Goal: Contribute content

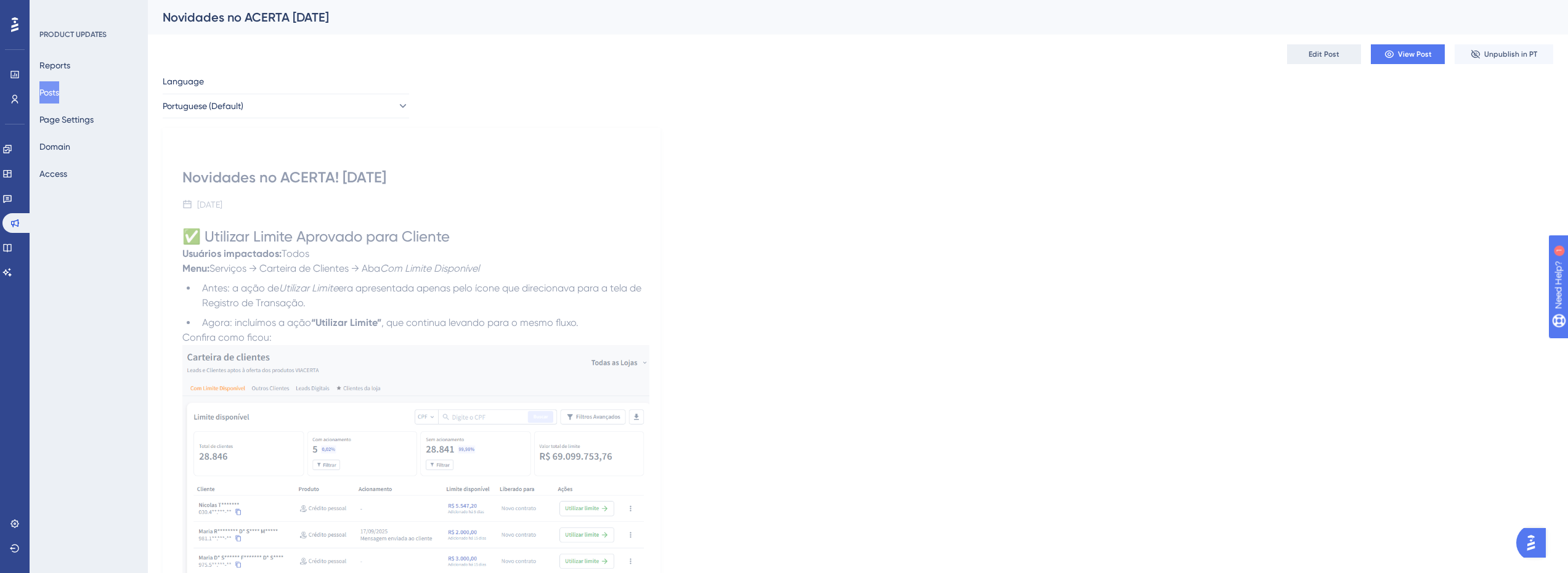
click at [1336, 54] on span "Edit Post" at bounding box center [1324, 54] width 31 height 10
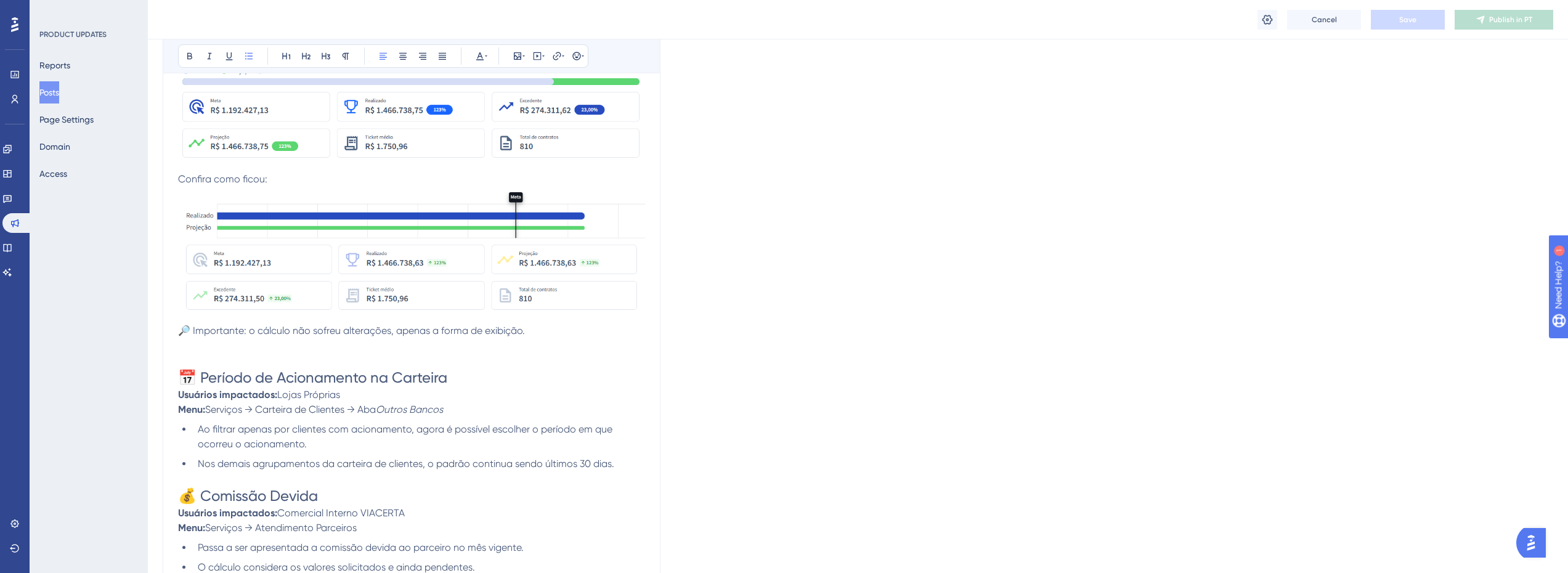
scroll to position [1094, 0]
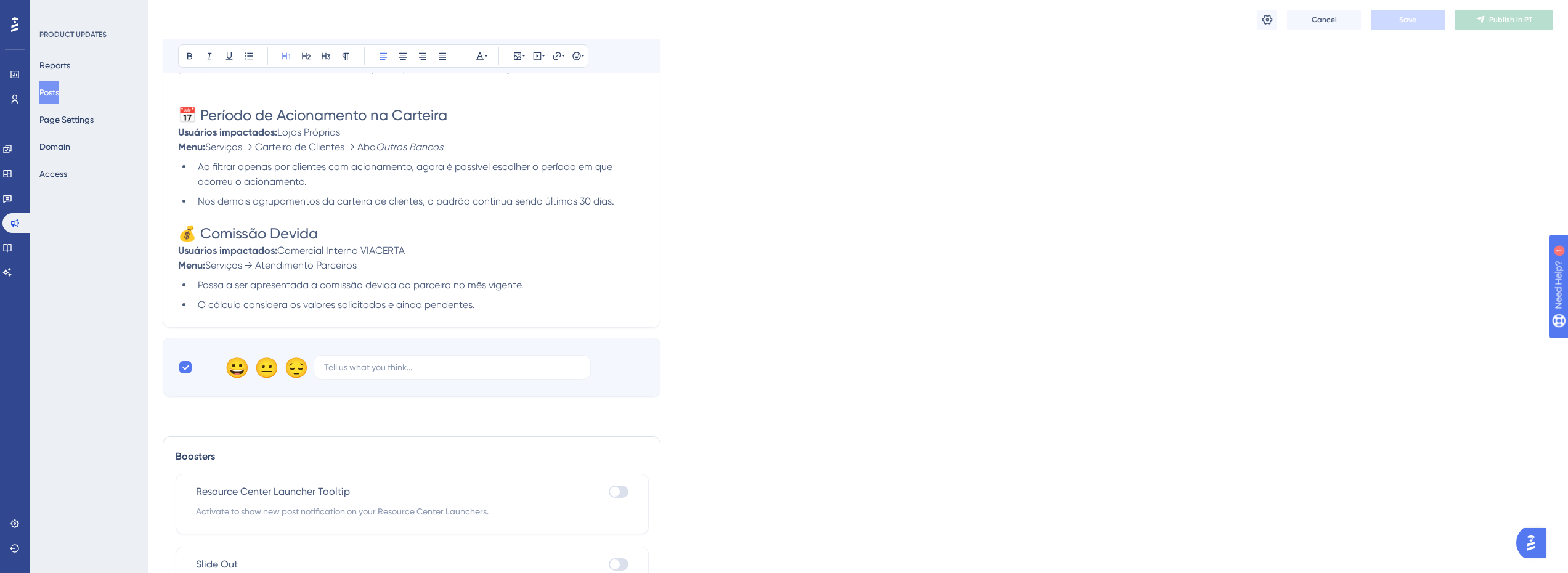
click at [507, 305] on li "O cálculo considera os valores solicitados e ainda pendentes." at bounding box center [419, 304] width 452 height 15
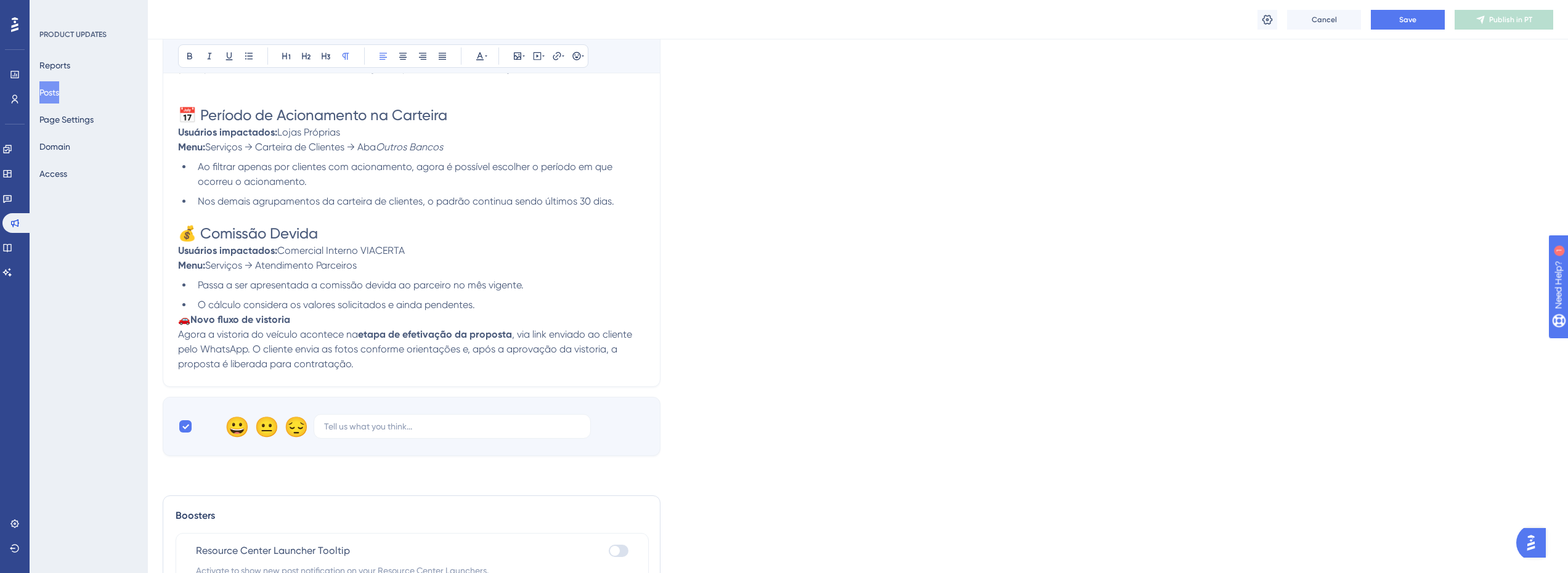
click at [503, 309] on li "O cálculo considera os valores solicitados e ainda pendentes." at bounding box center [419, 304] width 452 height 15
click at [324, 53] on icon at bounding box center [325, 55] width 10 height 10
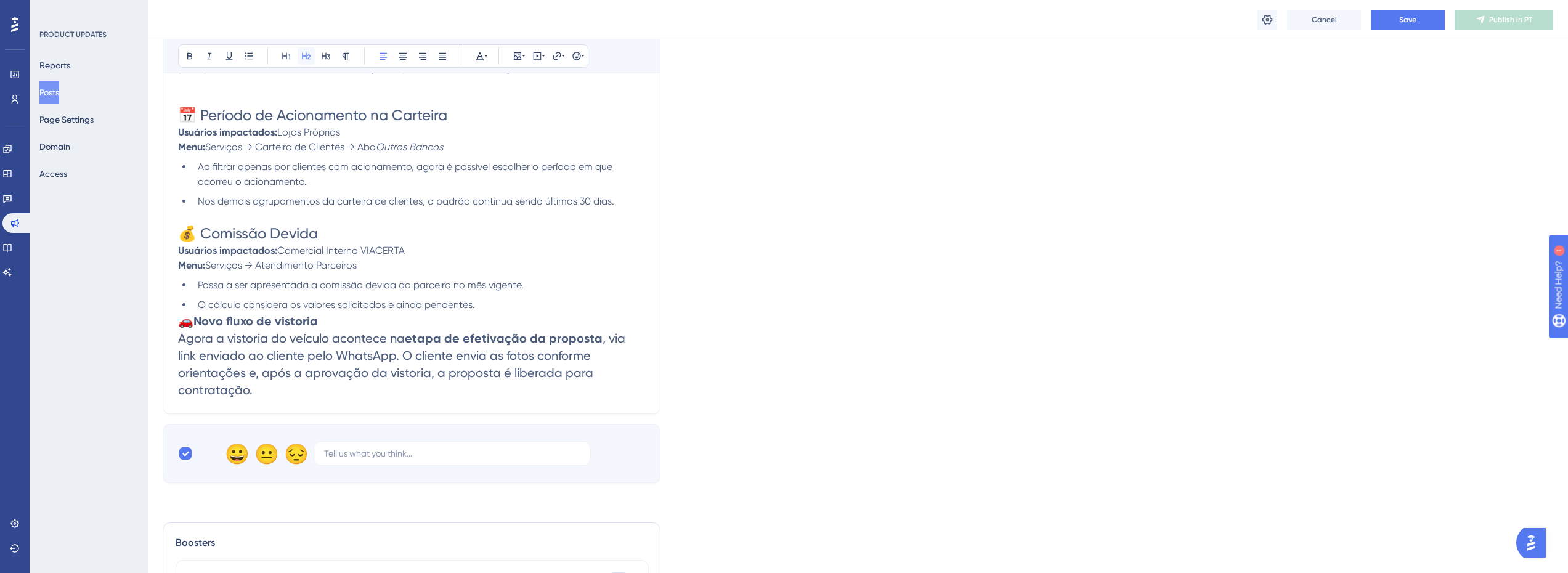
click at [307, 57] on icon at bounding box center [305, 55] width 10 height 10
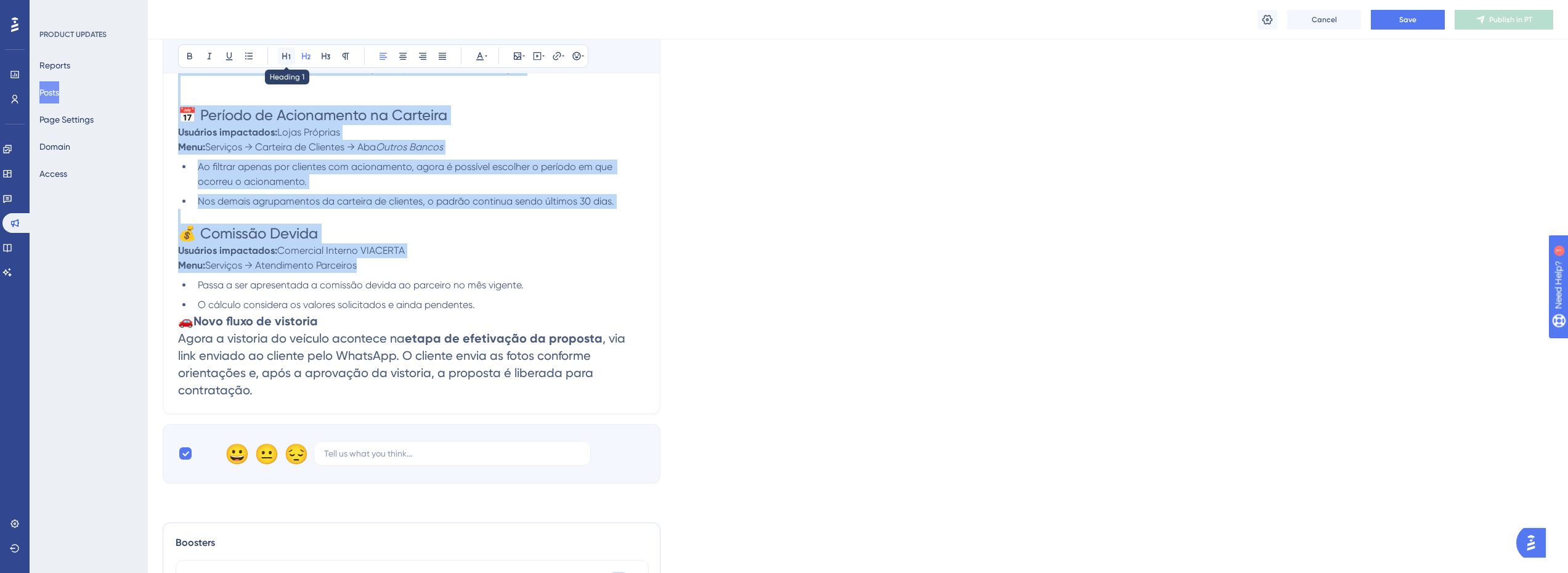
click at [288, 53] on icon at bounding box center [286, 55] width 10 height 10
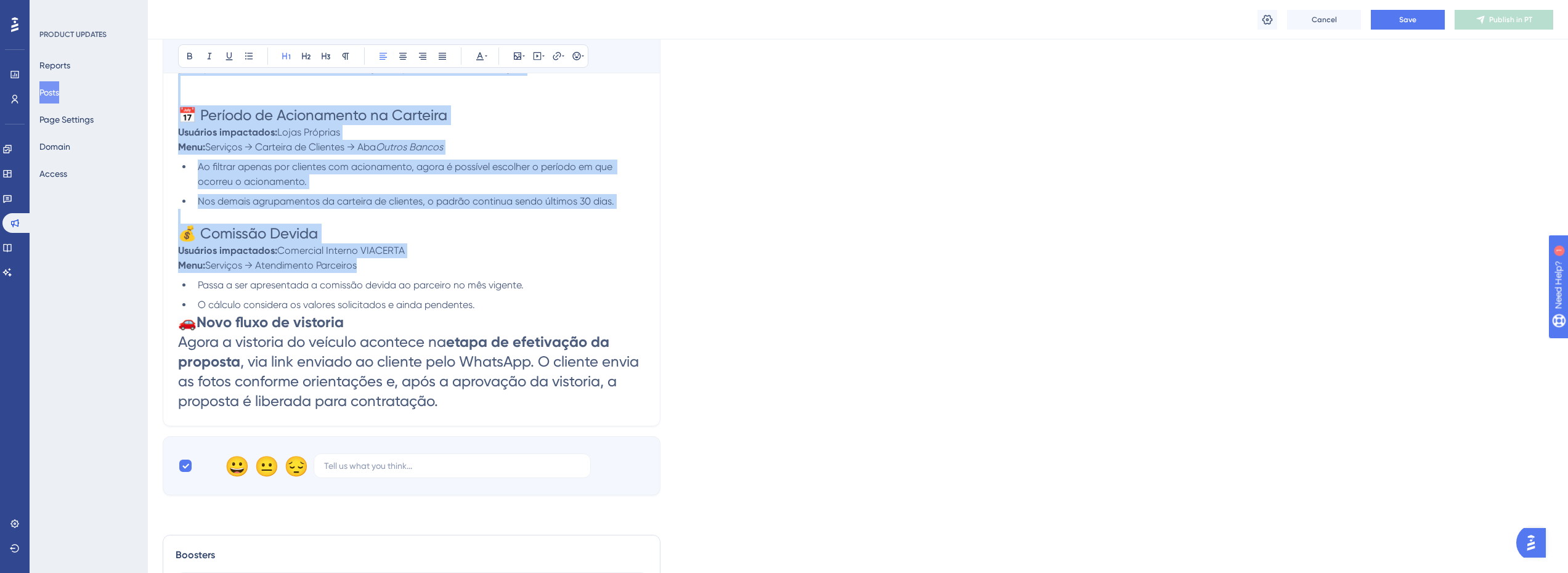
click at [367, 314] on h1 "🚗 Novo fluxo de vistoria Agora a vistoria do veículo acontece na etapa de efeti…" at bounding box center [412, 361] width 467 height 99
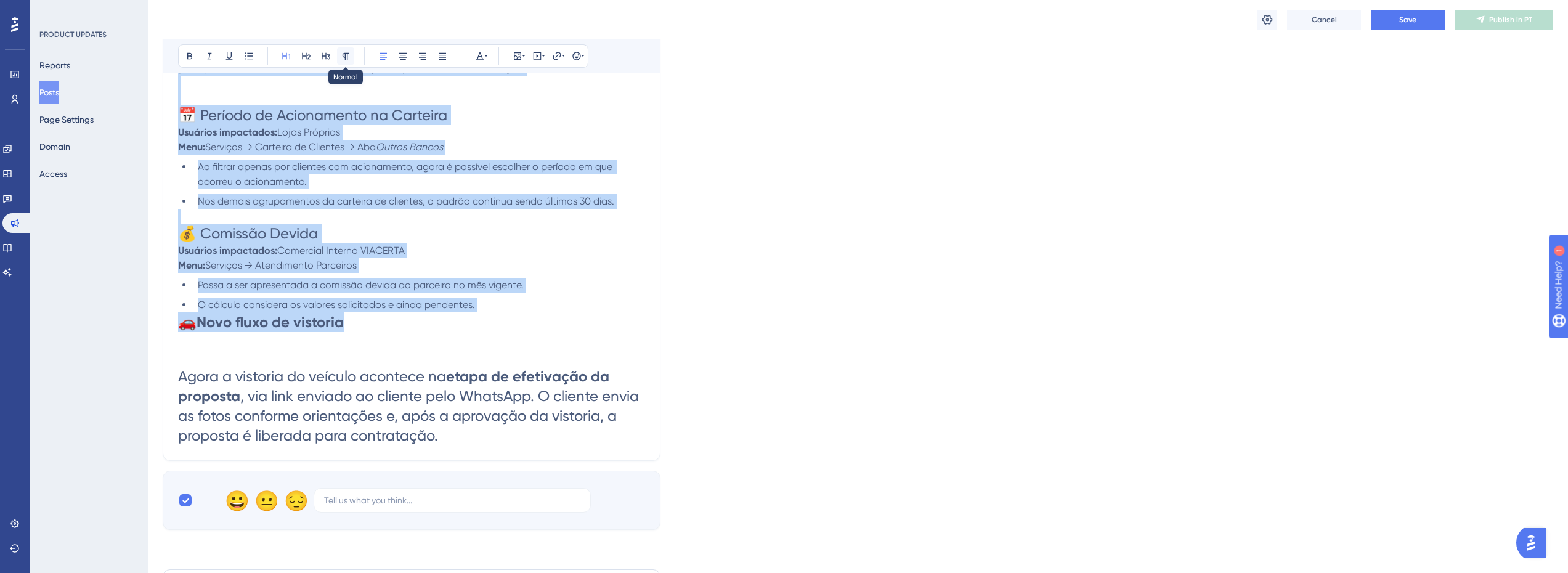
click at [347, 62] on button at bounding box center [346, 56] width 17 height 17
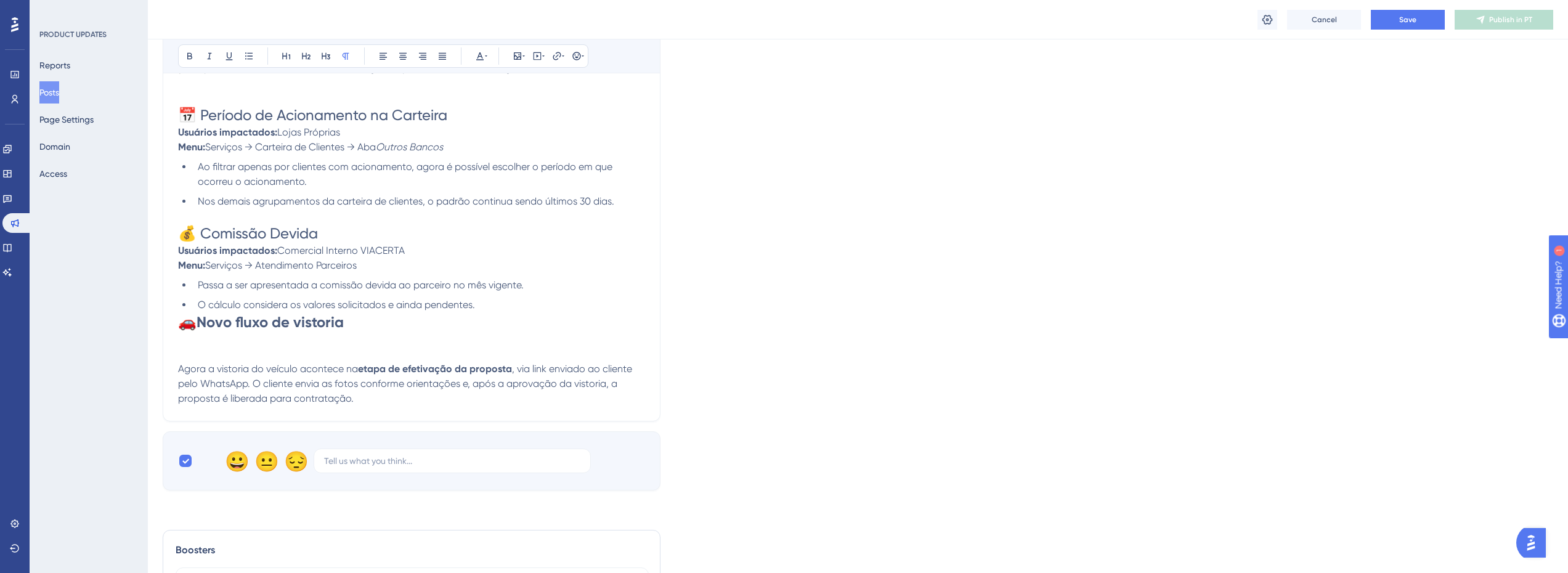
click at [246, 349] on p "Agora a vistoria do veículo acontece na etapa de efetivação da proposta , via l…" at bounding box center [412, 376] width 467 height 59
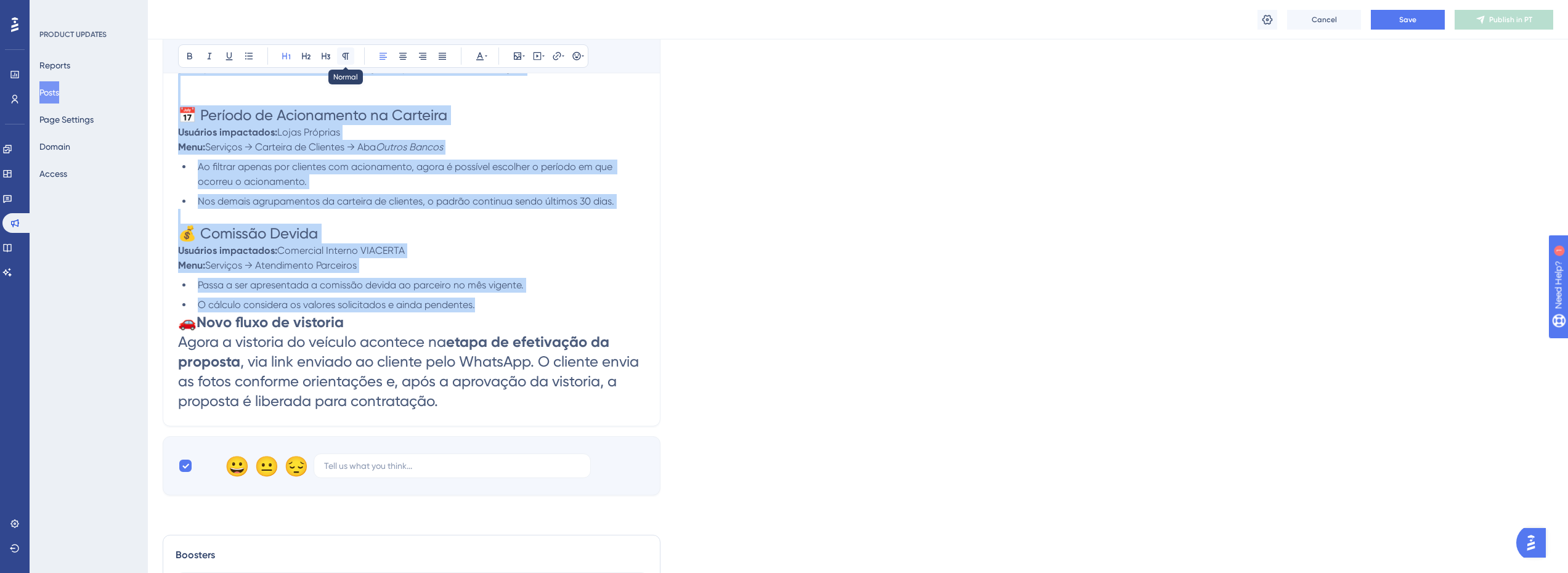
click at [343, 51] on icon at bounding box center [345, 55] width 10 height 10
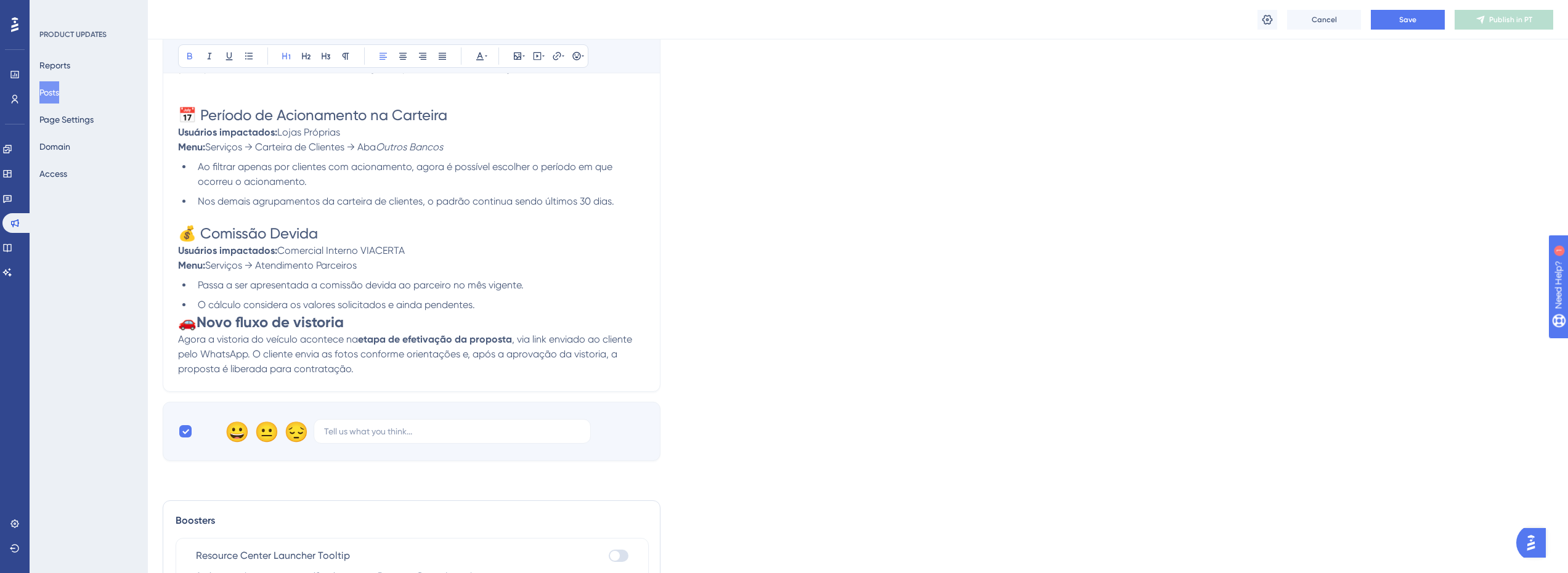
click at [363, 328] on h1 "🚗 Novo fluxo de vistoria" at bounding box center [412, 322] width 467 height 20
click at [185, 59] on icon at bounding box center [189, 55] width 10 height 10
click at [366, 329] on h1 "🚗 Novo fluxo de vistoria" at bounding box center [412, 322] width 467 height 20
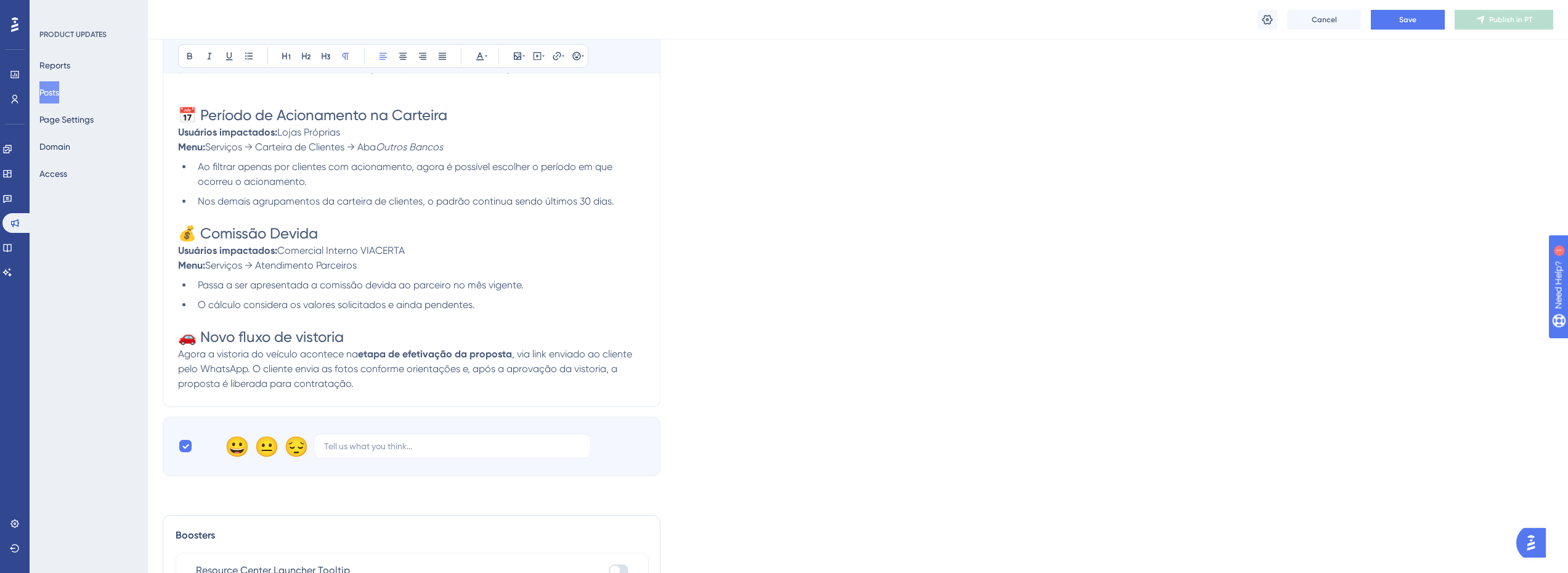
click at [259, 353] on span "Agora a vistoria do veículo acontece na" at bounding box center [268, 354] width 180 height 12
click at [335, 353] on span "Agora a vistoria do veículo acontece na" at bounding box center [268, 354] width 180 height 12
click at [256, 369] on span ", via link enviado ao cliente pelo WhatsApp. O cliente envia as fotos conforme …" at bounding box center [406, 369] width 457 height 41
click at [219, 133] on strong "Usuários impactados:" at bounding box center [227, 132] width 99 height 12
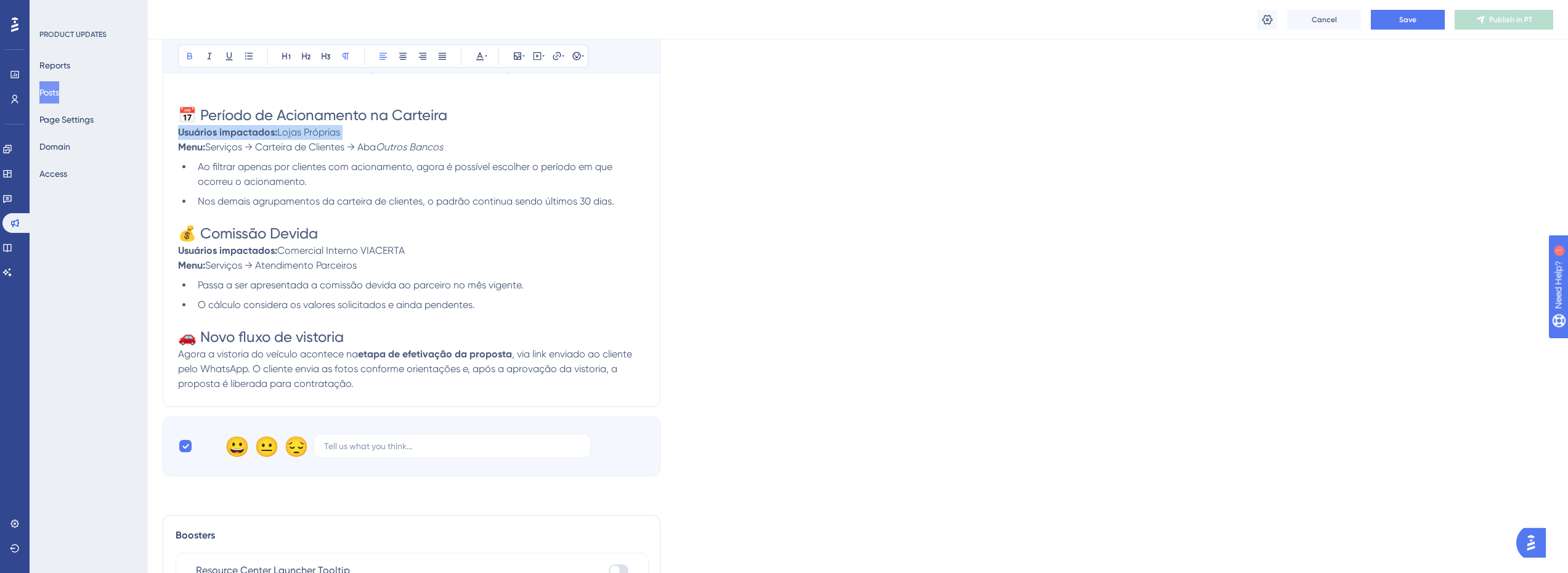
click at [219, 133] on strong "Usuários impactados:" at bounding box center [227, 132] width 99 height 12
copy p "Usuários impactados: Lojas Próprias Menu: Serviços → Carteira de Clientes → Aba"
click at [288, 133] on span "Lojas Próprias" at bounding box center [309, 132] width 63 height 12
click at [252, 136] on strong "Usuários impactados:" at bounding box center [227, 132] width 99 height 12
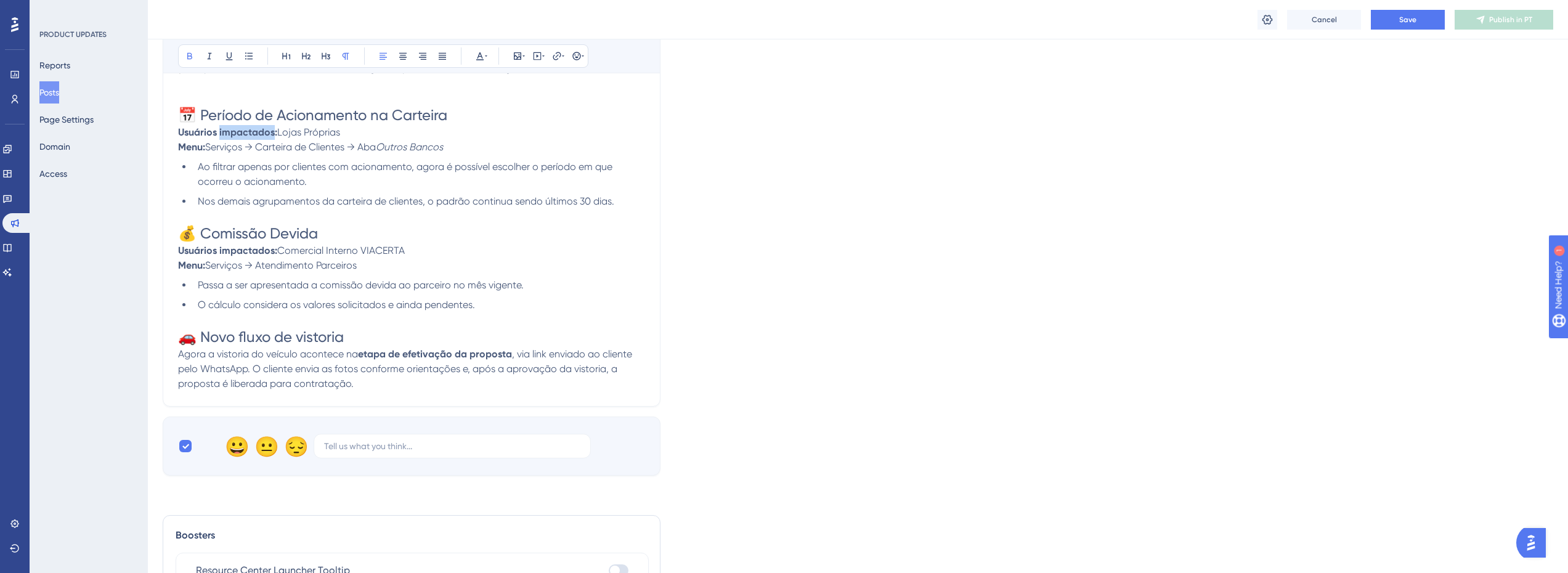
click at [252, 136] on strong "Usuários impactados:" at bounding box center [227, 132] width 99 height 12
click at [256, 132] on strong "Usuários impactados:" at bounding box center [227, 132] width 99 height 12
copy p "Usuários impactados: [PERSON_NAME]"
click at [279, 352] on span "Agora a vistoria do veículo acontece na" at bounding box center [268, 354] width 180 height 12
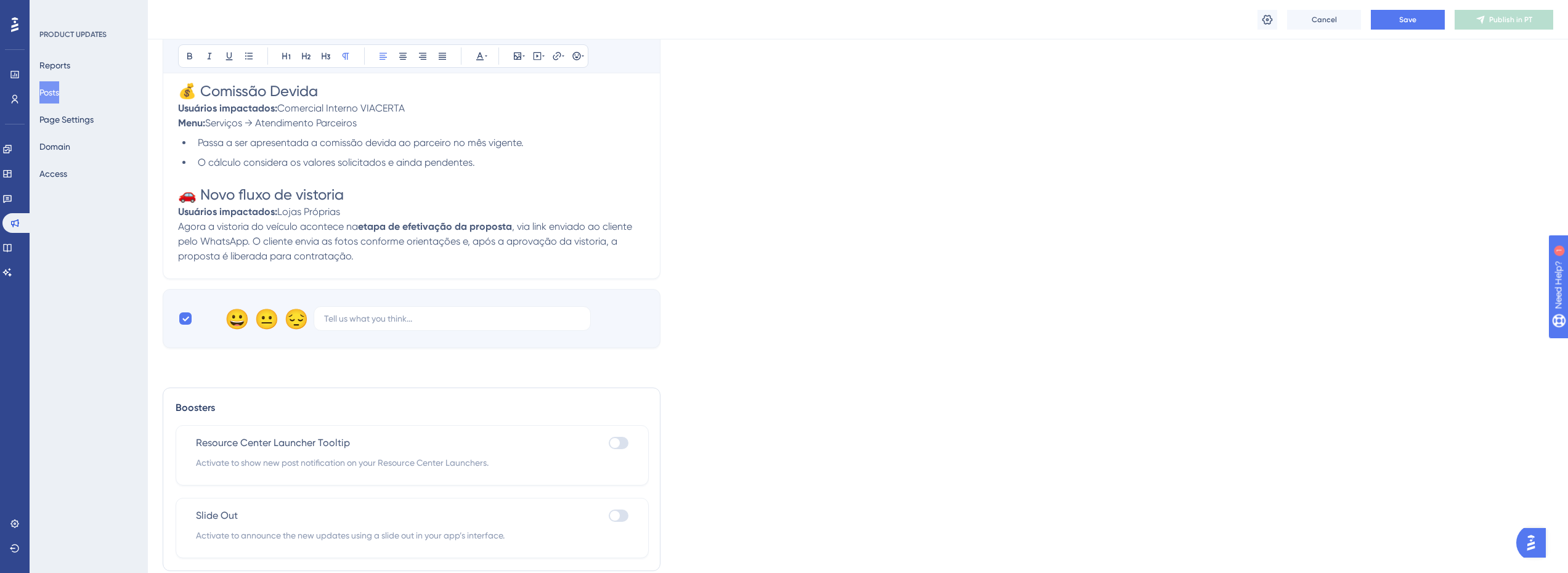
scroll to position [1283, 0]
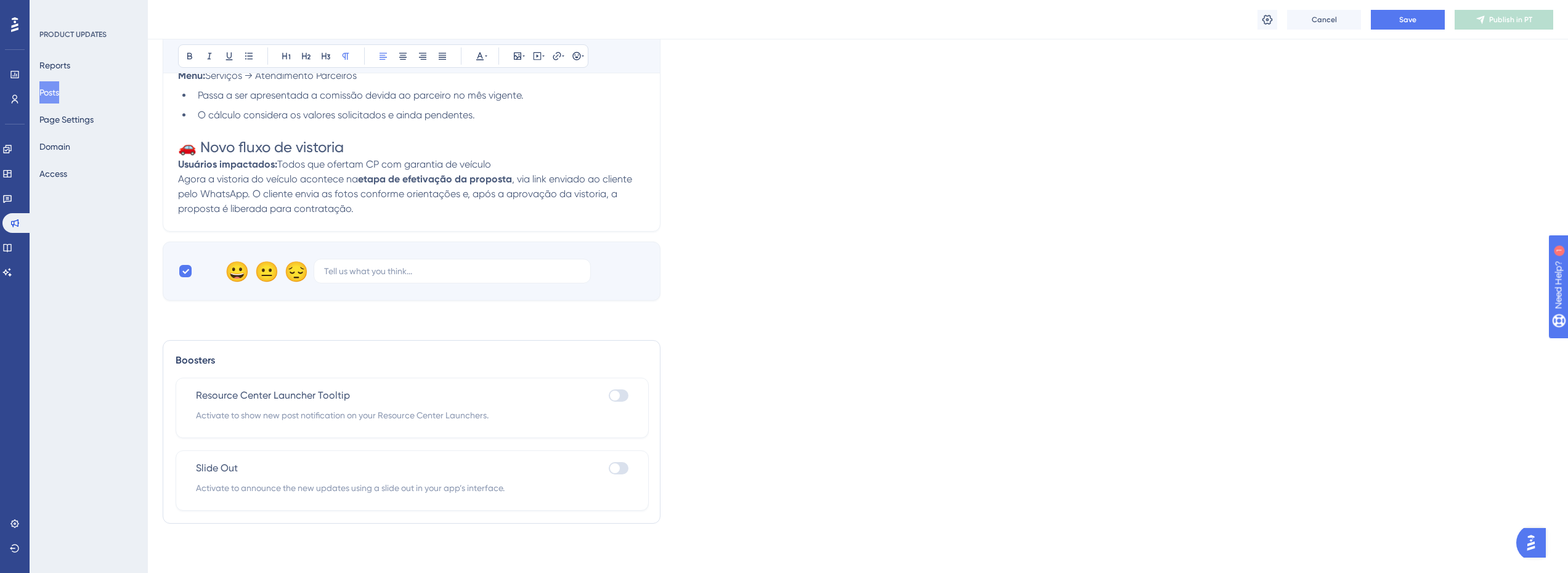
click at [237, 178] on span "Agora a vistoria do veículo acontece na" at bounding box center [268, 179] width 180 height 12
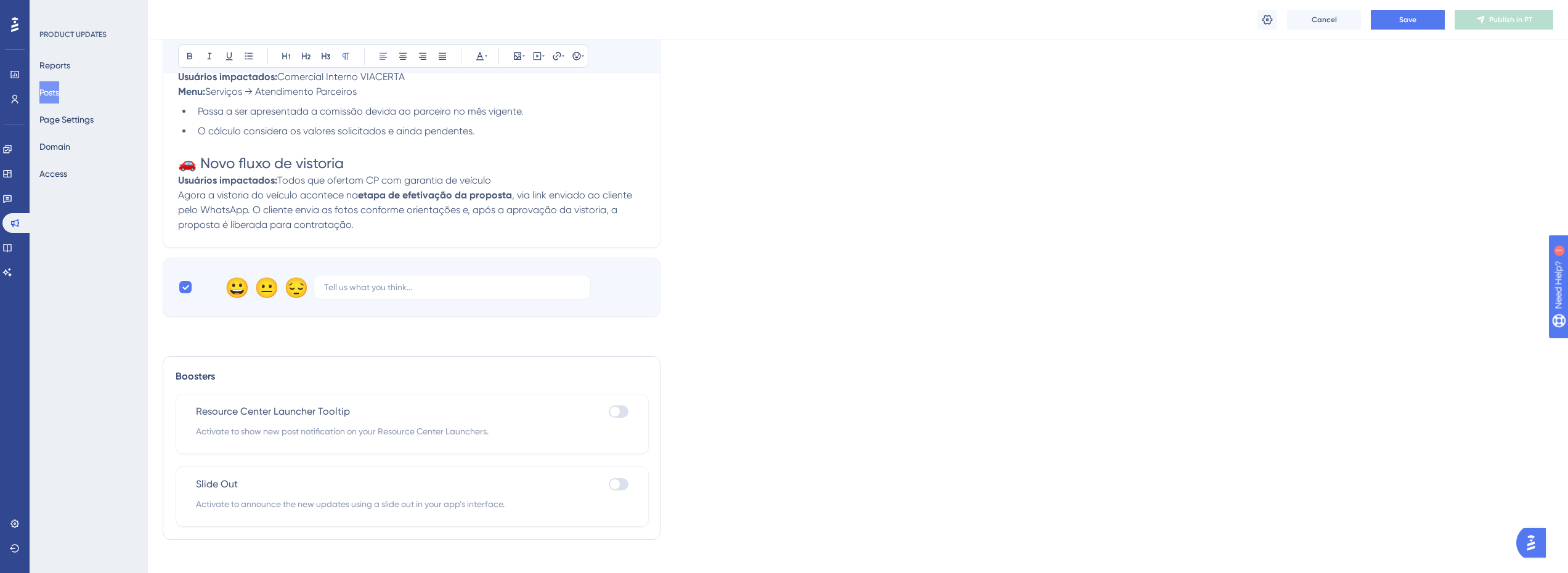
scroll to position [1222, 0]
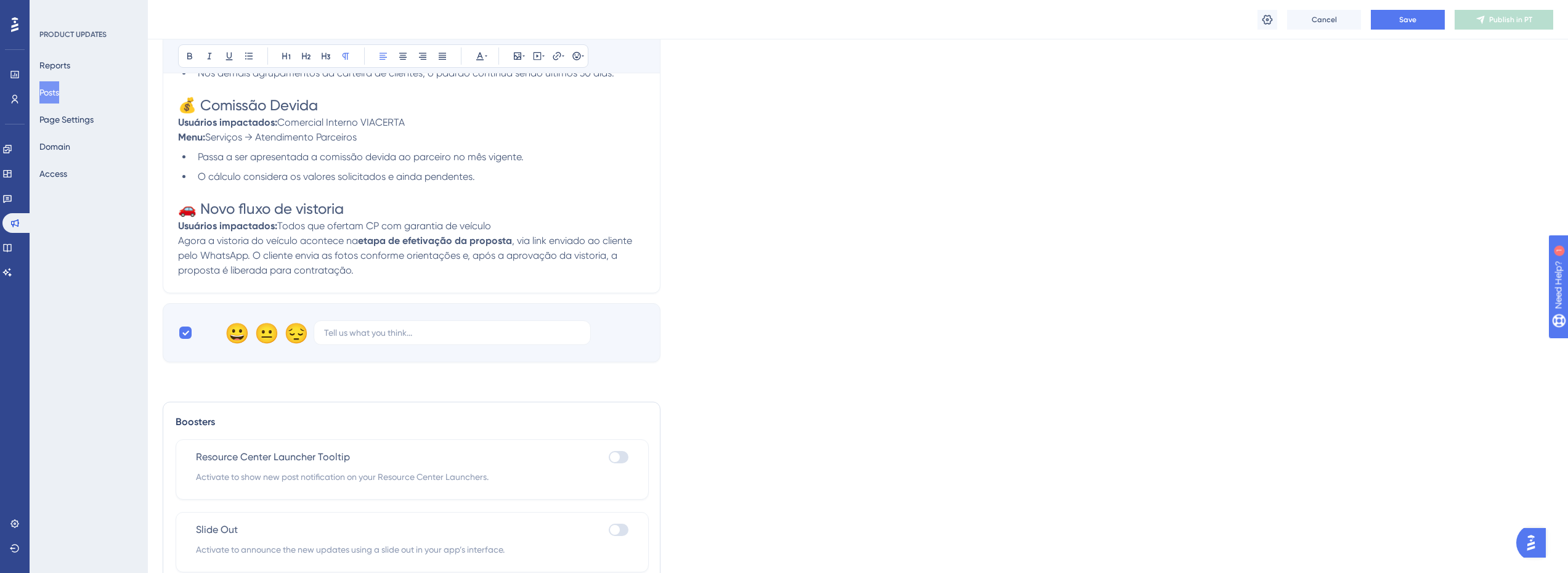
click at [324, 237] on span "Agora a vistoria do veículo acontece na" at bounding box center [268, 240] width 180 height 12
click at [332, 251] on span ", via link enviado ao cliente pelo WhatsApp. O cliente envia as fotos conforme …" at bounding box center [406, 255] width 457 height 41
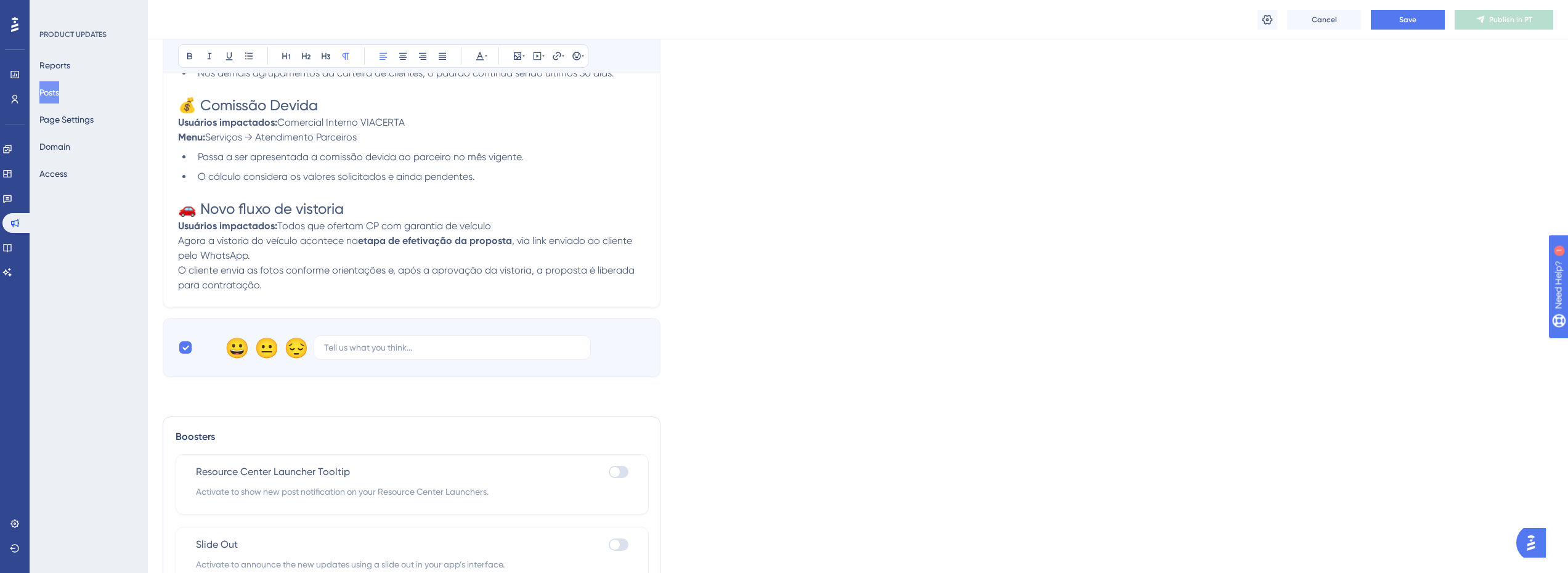
click at [328, 274] on span "O cliente envia as fotos conforme orientações e, após a aprovação da vistoria, …" at bounding box center [407, 277] width 459 height 27
click at [330, 281] on p "O cliente envia as fotos conforme orientações e, após a aprovação da vistoria, …" at bounding box center [412, 277] width 467 height 29
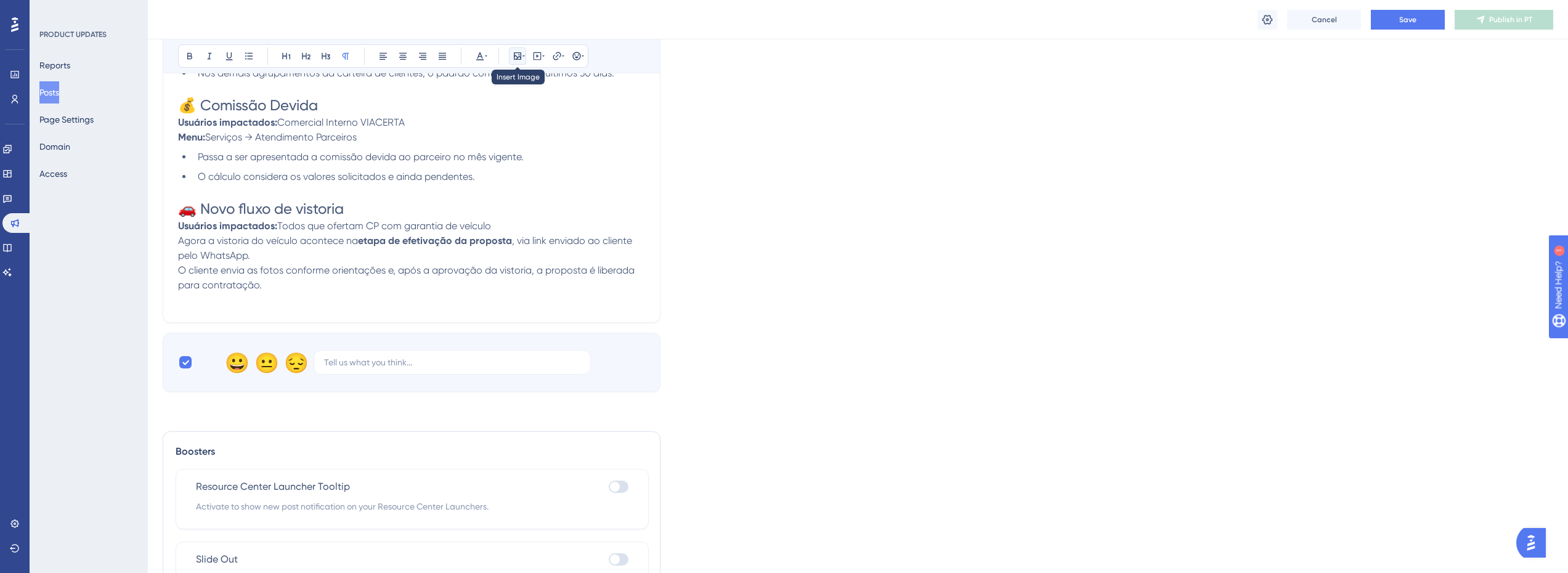
click at [519, 59] on icon at bounding box center [517, 56] width 8 height 8
click at [508, 115] on span "Upload Image" at bounding box center [525, 114] width 50 height 10
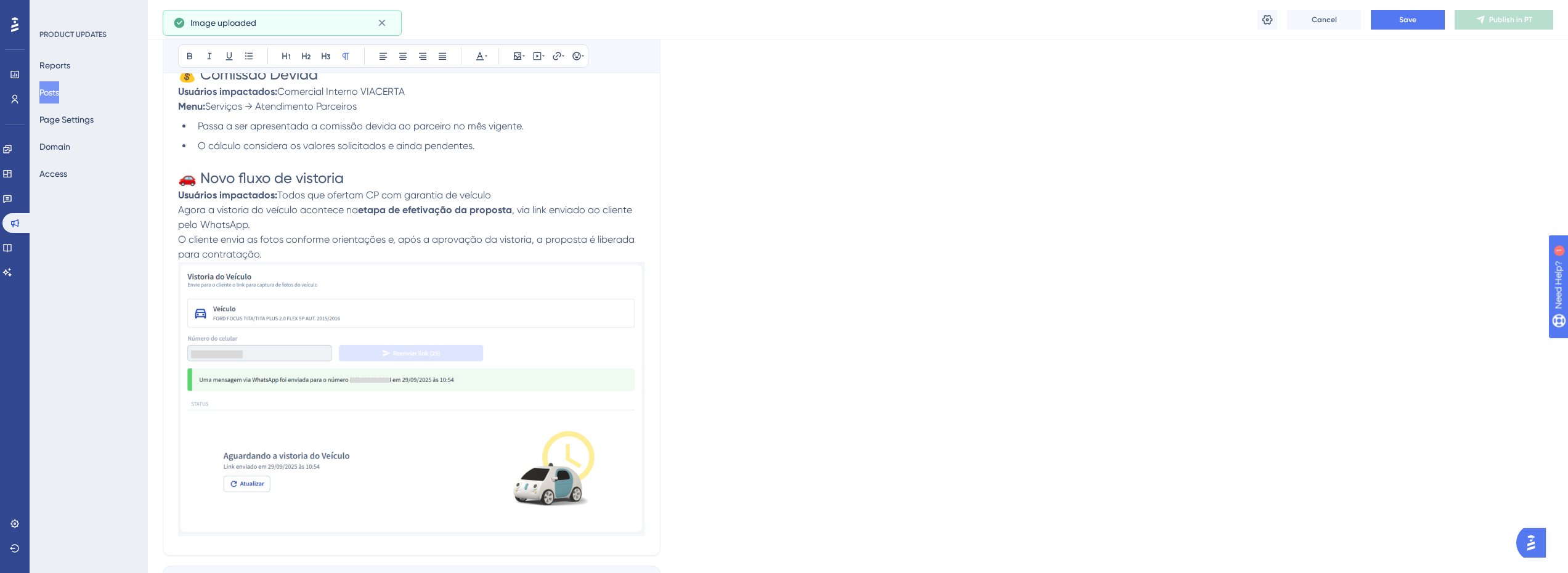
scroll to position [1283, 0]
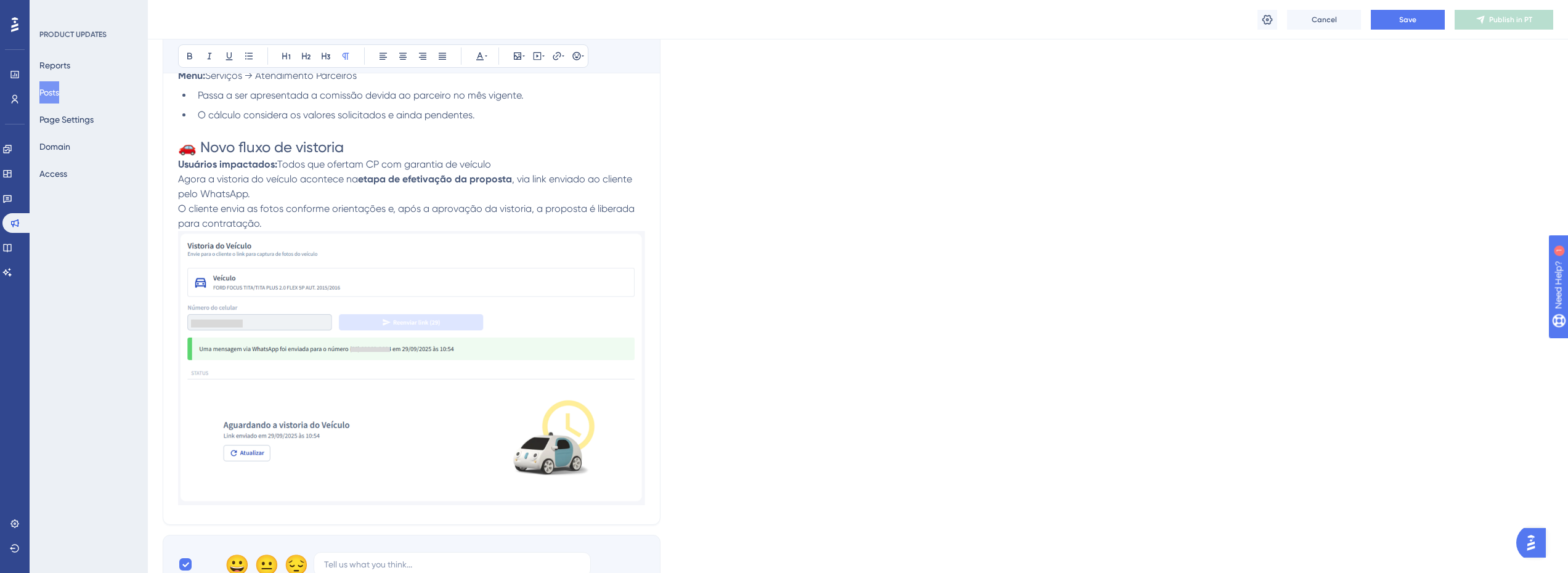
click at [359, 197] on p "Agora a vistoria do veículo acontece na etapa de efetivação da proposta , via l…" at bounding box center [412, 187] width 467 height 29
click at [363, 261] on img at bounding box center [412, 367] width 467 height 274
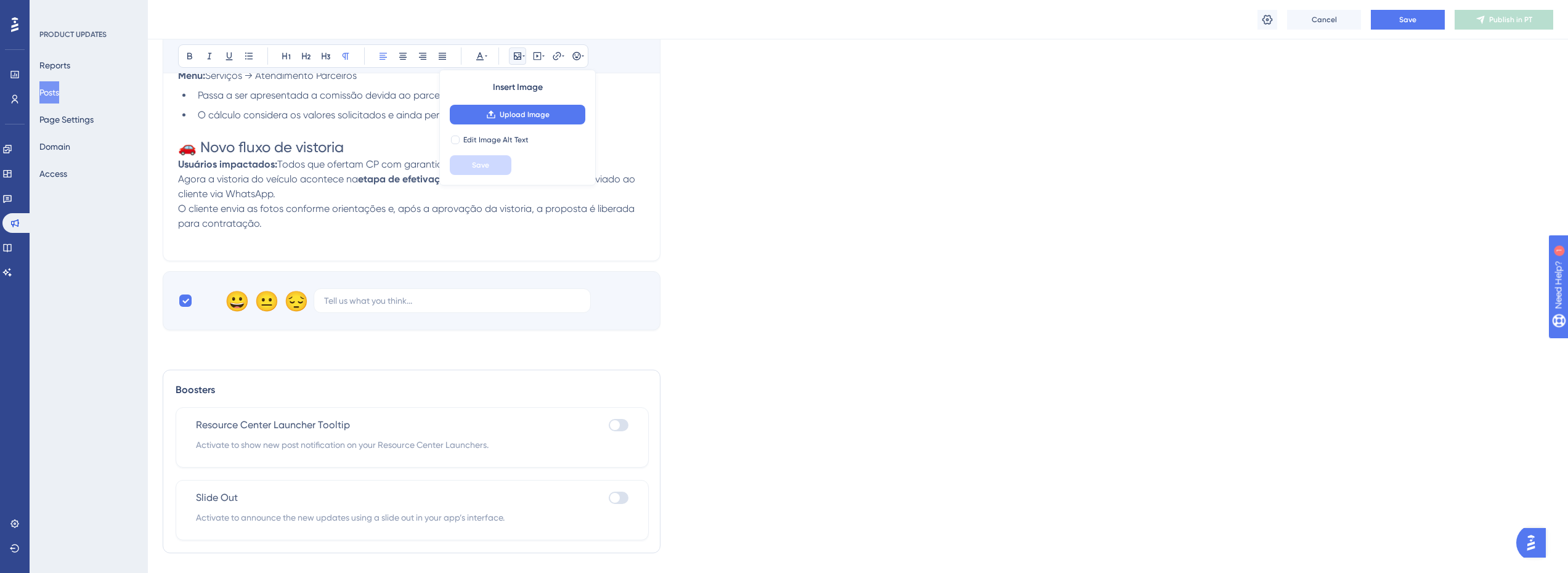
click at [335, 196] on p "Agora a vistoria do veículo acontece na etapa de efetivação da proposta , atrav…" at bounding box center [412, 187] width 467 height 29
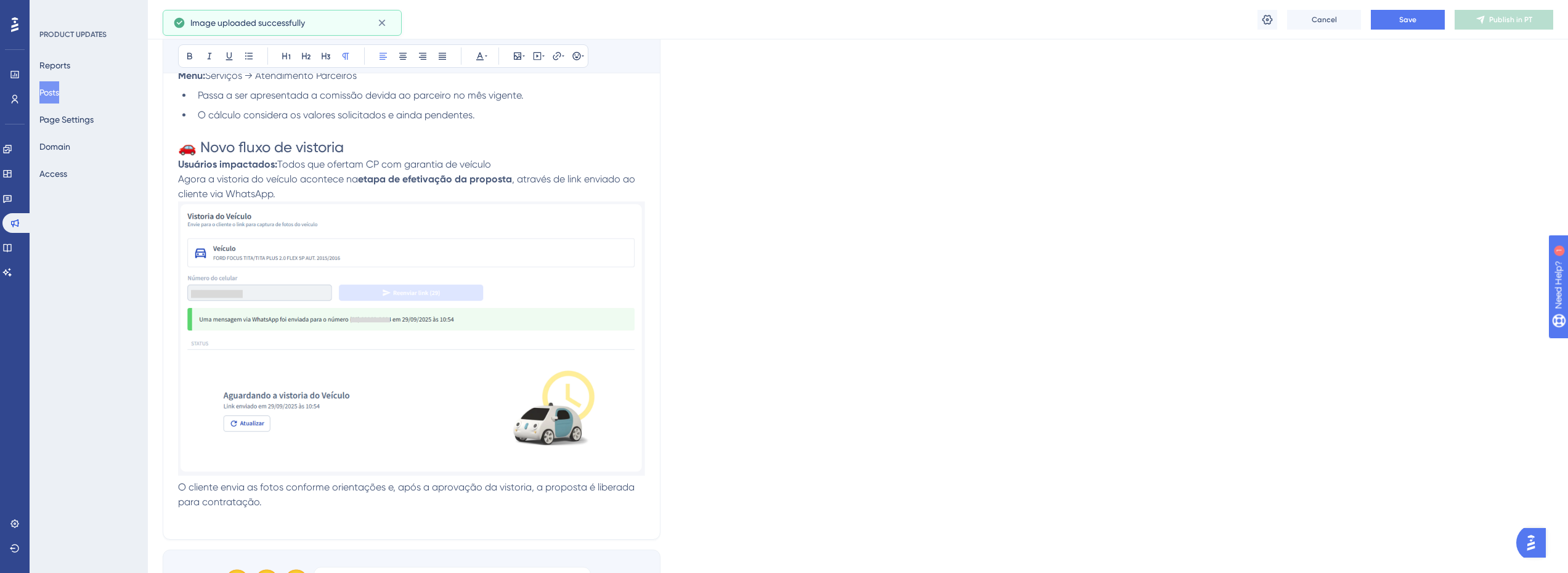
click at [270, 484] on span "O cliente envia as fotos conforme orientações e, após a aprovação da vistoria, …" at bounding box center [407, 493] width 459 height 27
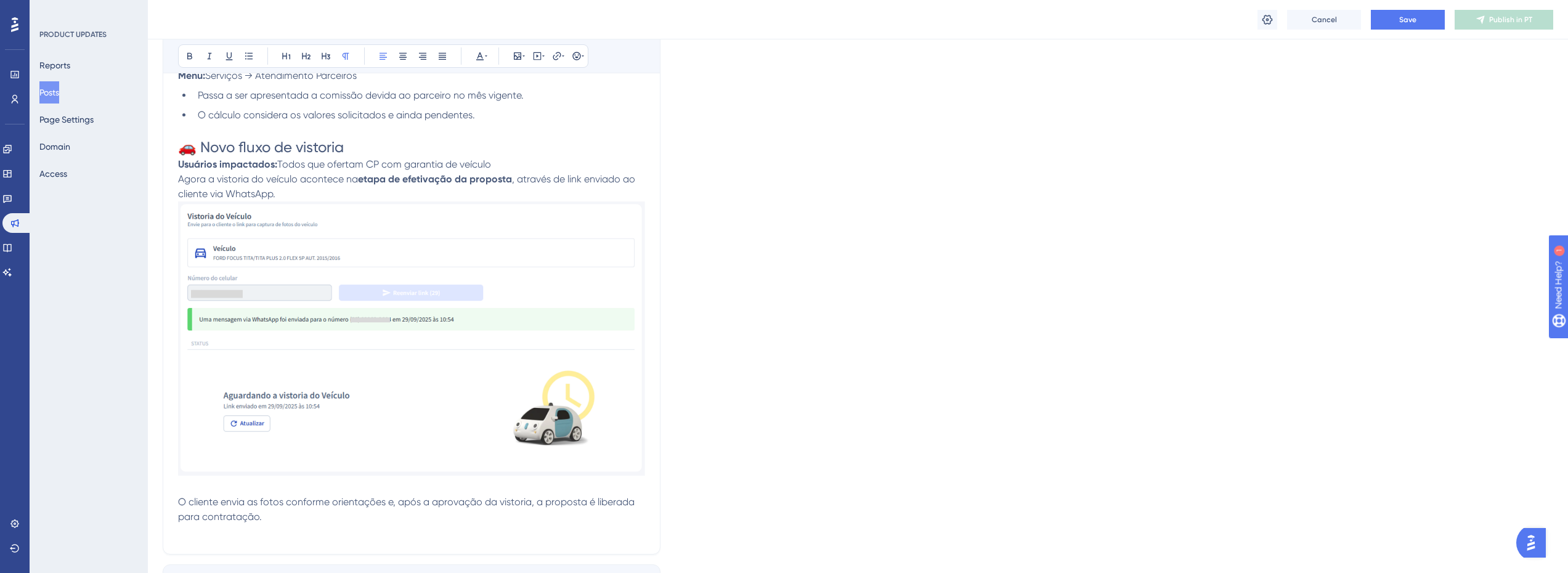
click at [283, 521] on p "O cliente envia as fotos conforme orientações e, após a aprovação da vistoria, …" at bounding box center [412, 509] width 467 height 29
click at [520, 55] on icon at bounding box center [517, 55] width 10 height 10
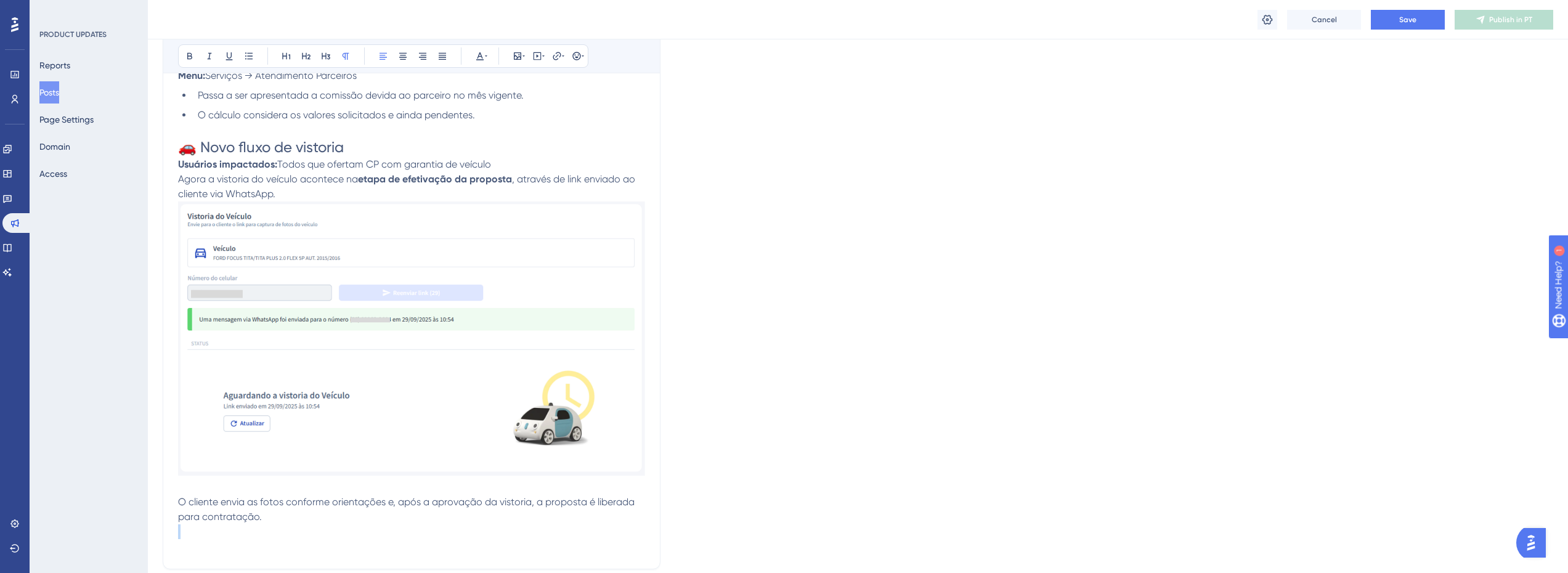
click at [291, 517] on p "O cliente envia as fotos conforme orientações e, após a aprovação da vistoria, …" at bounding box center [412, 509] width 467 height 29
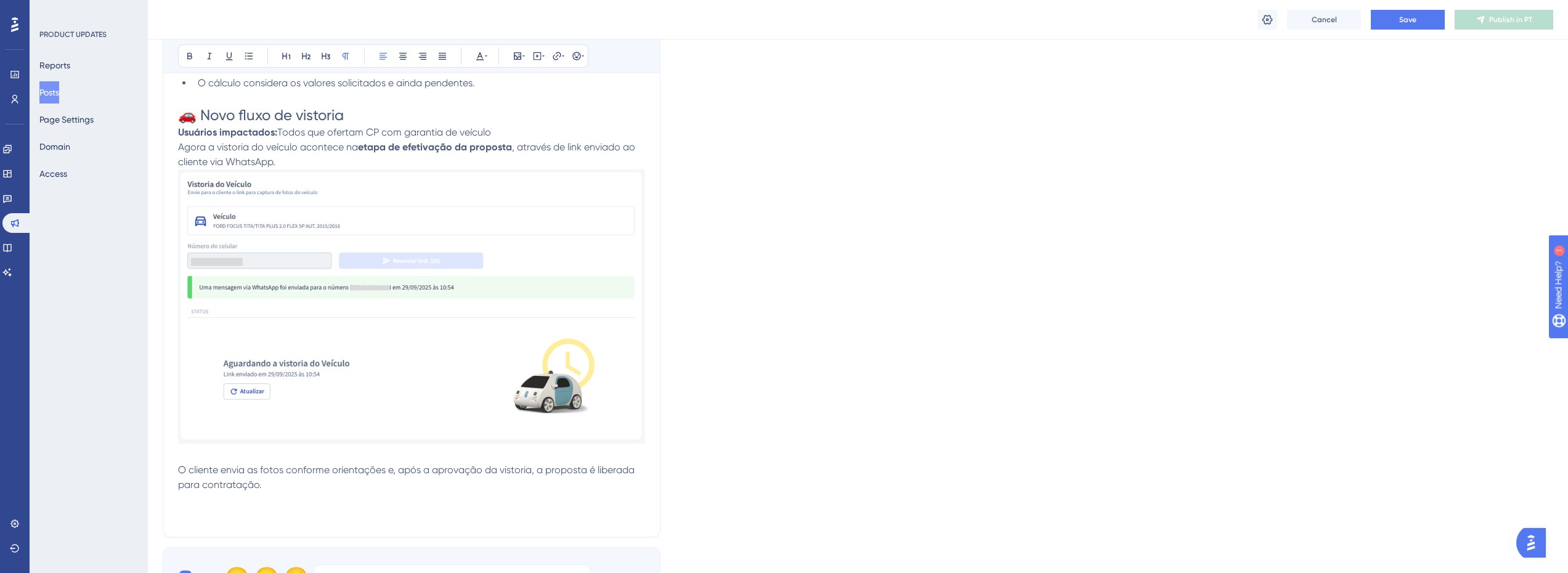
scroll to position [1346, 0]
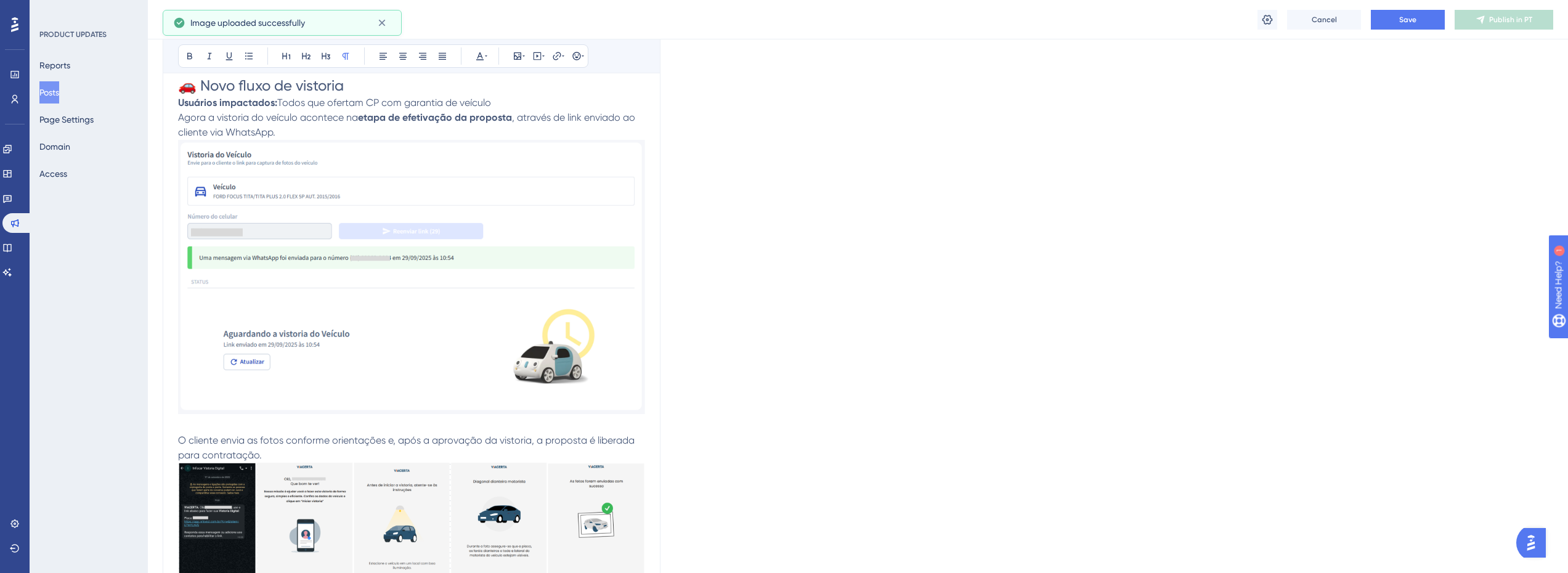
click at [227, 438] on span "O cliente envia as fotos conforme orientações e, após a aprovação da vistoria, …" at bounding box center [407, 447] width 459 height 27
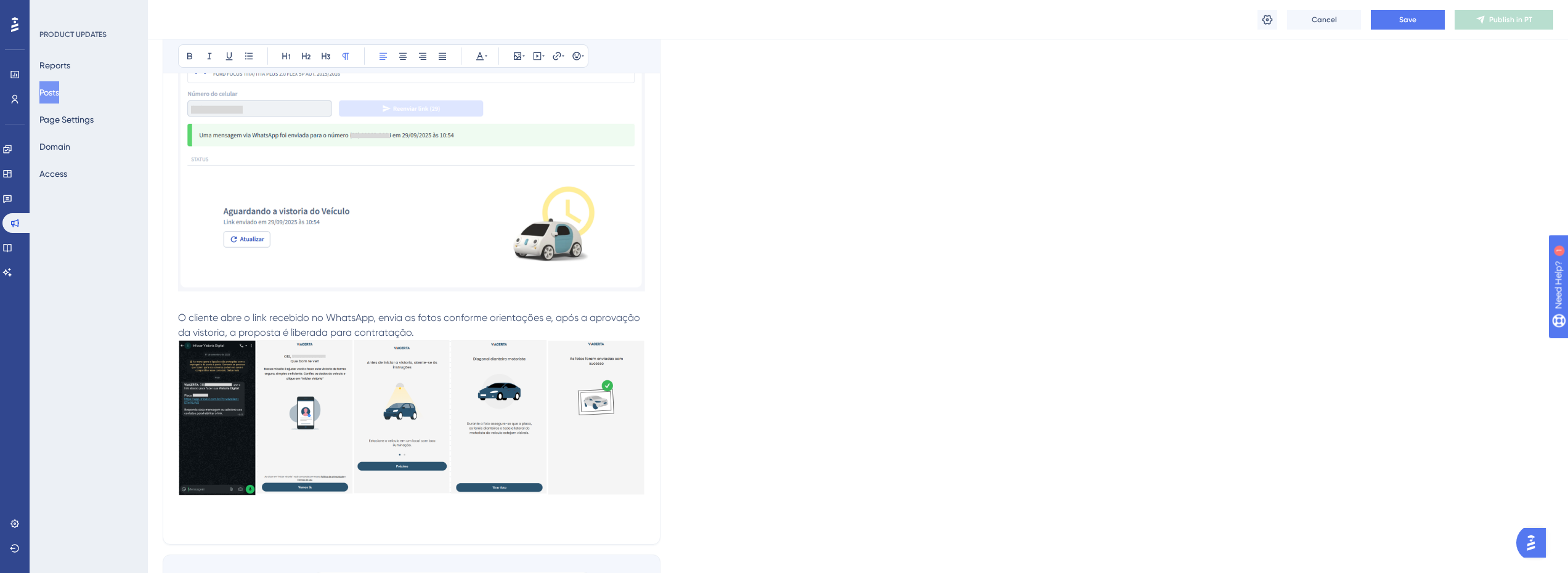
scroll to position [1468, 0]
click at [442, 331] on p "O cliente abre o link recebido no WhatsApp, envia as fotos conforme orientações…" at bounding box center [412, 404] width 467 height 189
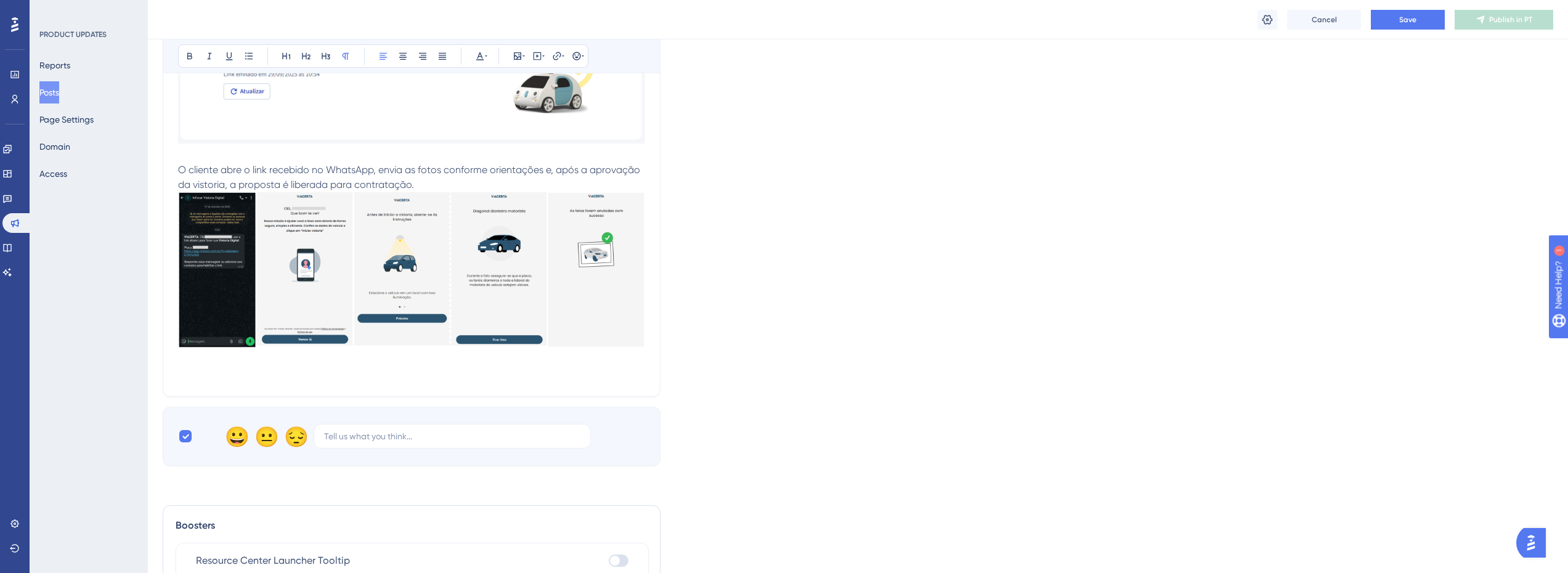
scroll to position [1653, 0]
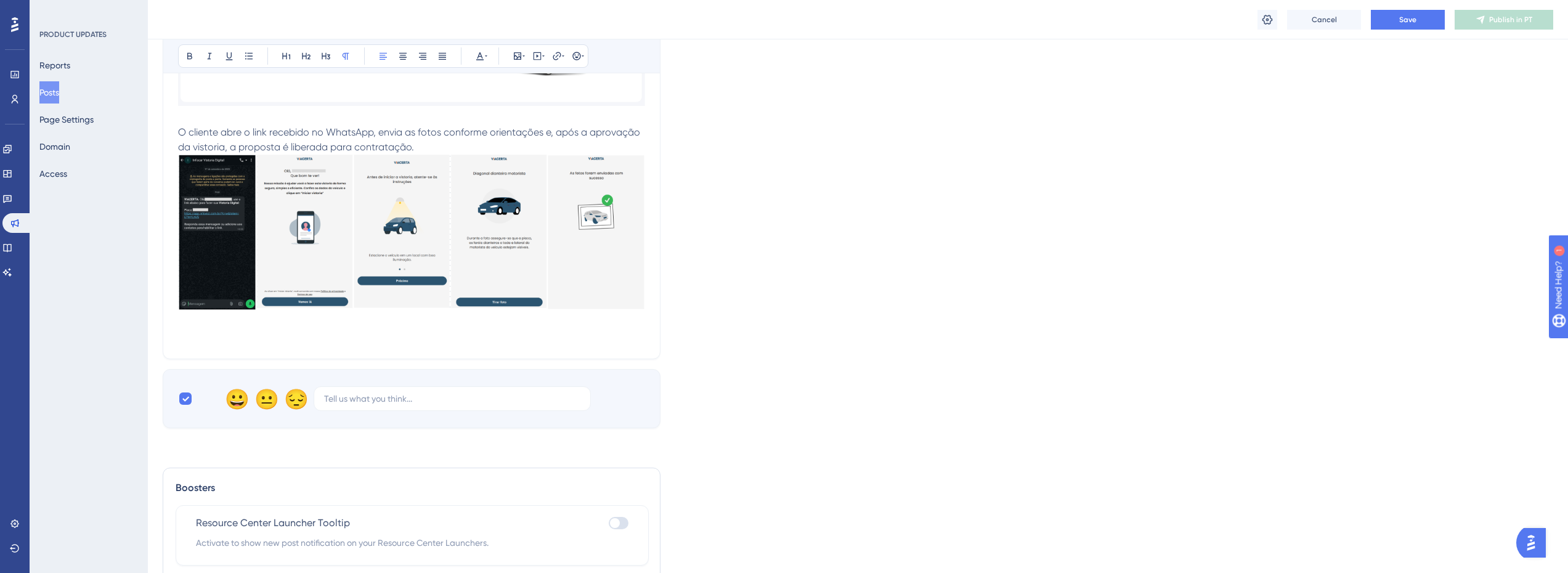
click at [404, 324] on p at bounding box center [412, 321] width 467 height 15
click at [423, 144] on p "O cliente abre o link recebido no WhatsApp, envia as fotos conforme orientações…" at bounding box center [412, 220] width 467 height 189
click at [557, 134] on span "O cliente abre o link recebido no WhatsApp, envia as fotos conforme orientações…" at bounding box center [410, 139] width 464 height 27
click at [616, 339] on p "Após a aprovação da vistoria, a proposta é liberada para contratação no Sistema…" at bounding box center [412, 335] width 467 height 15
click at [513, 57] on icon at bounding box center [517, 55] width 10 height 10
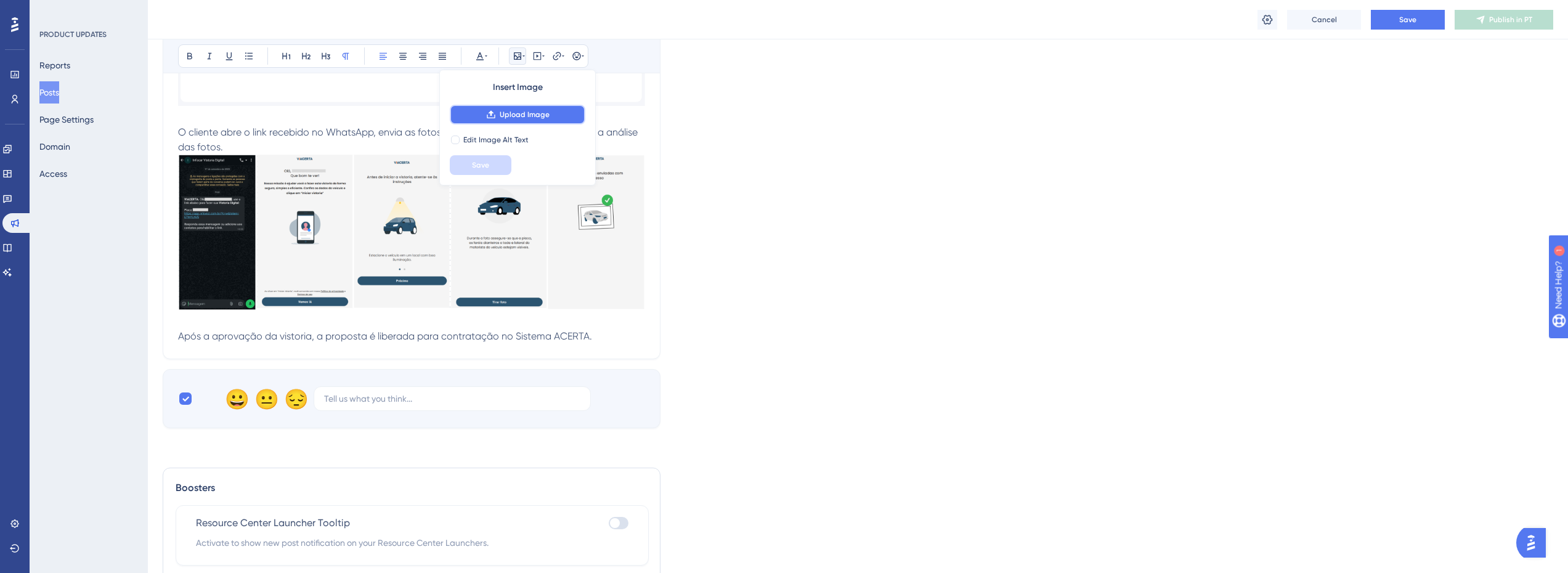
click at [498, 118] on button "Upload Image" at bounding box center [517, 114] width 136 height 20
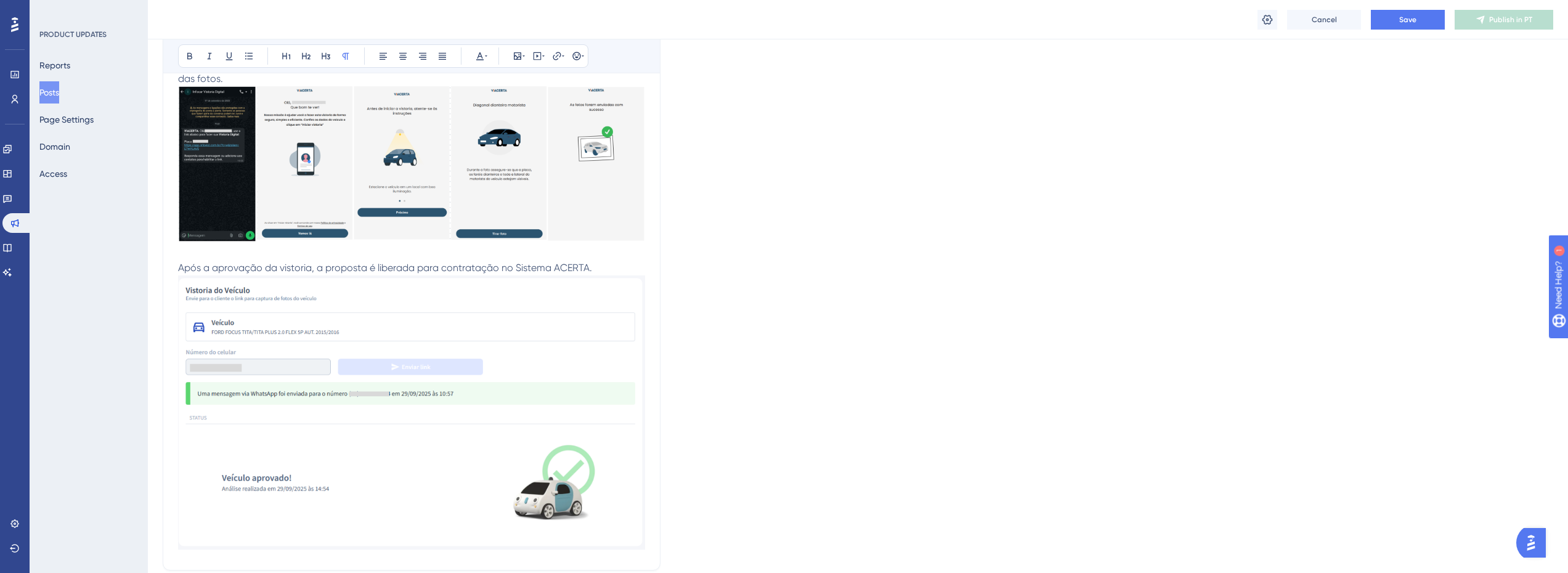
scroll to position [1776, 0]
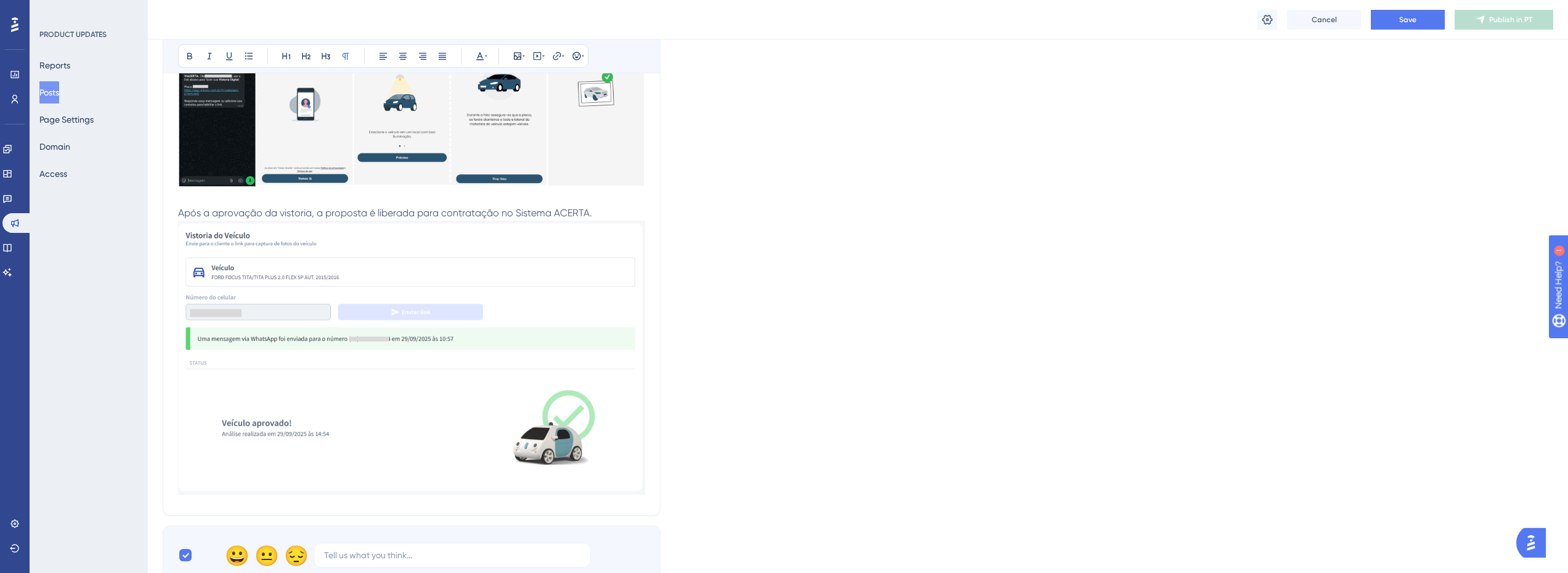
click at [381, 203] on p at bounding box center [412, 198] width 467 height 15
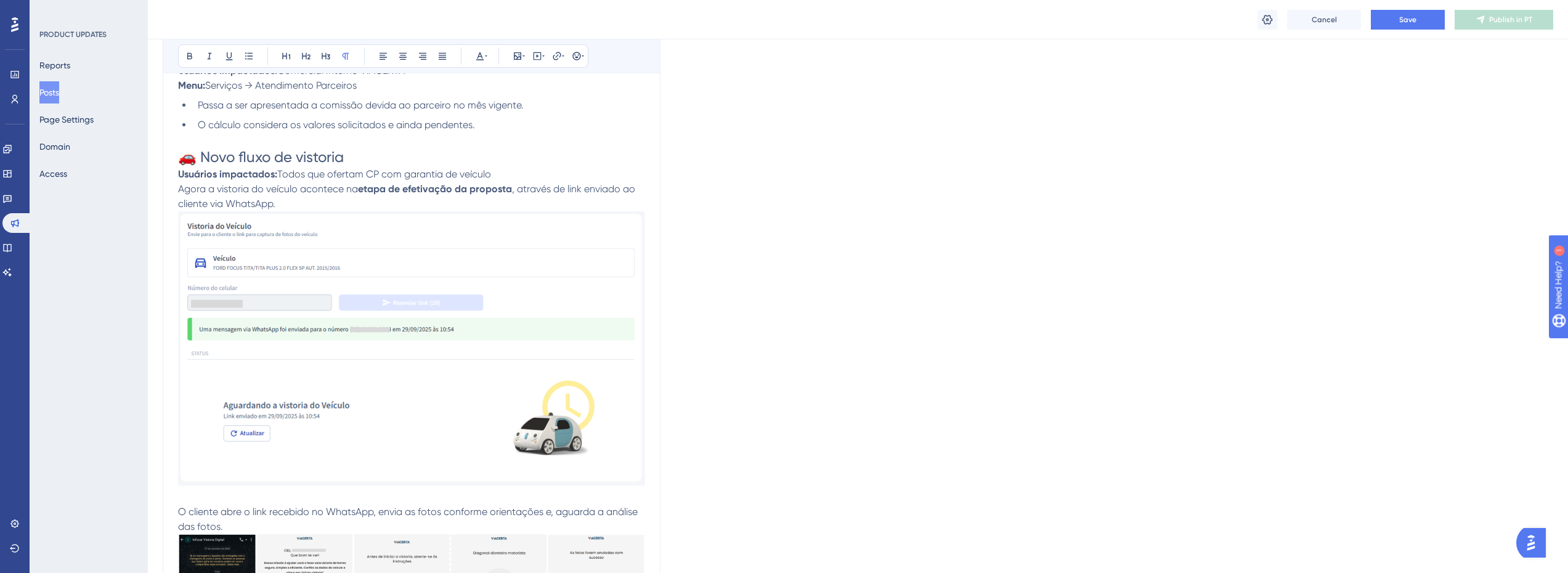
scroll to position [1232, 0]
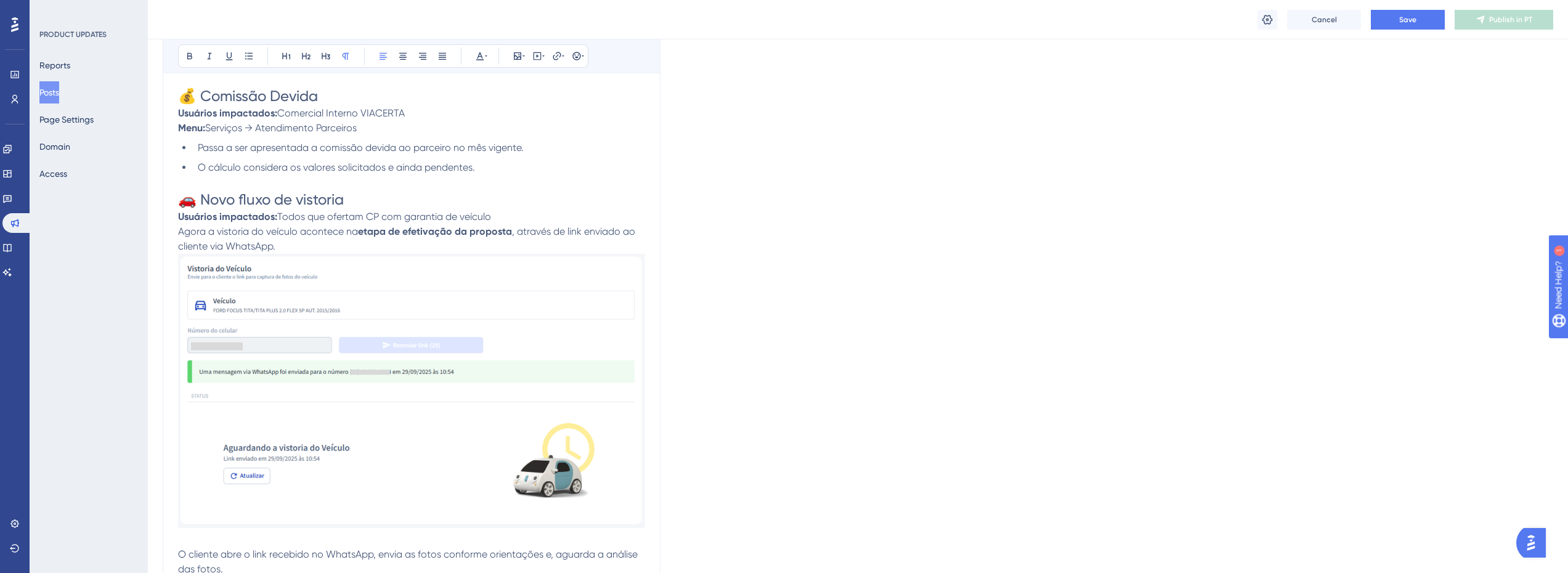
click at [496, 215] on p "Usuários impactados: Todos que ofertam CP com garantia de veículo" at bounding box center [412, 216] width 467 height 15
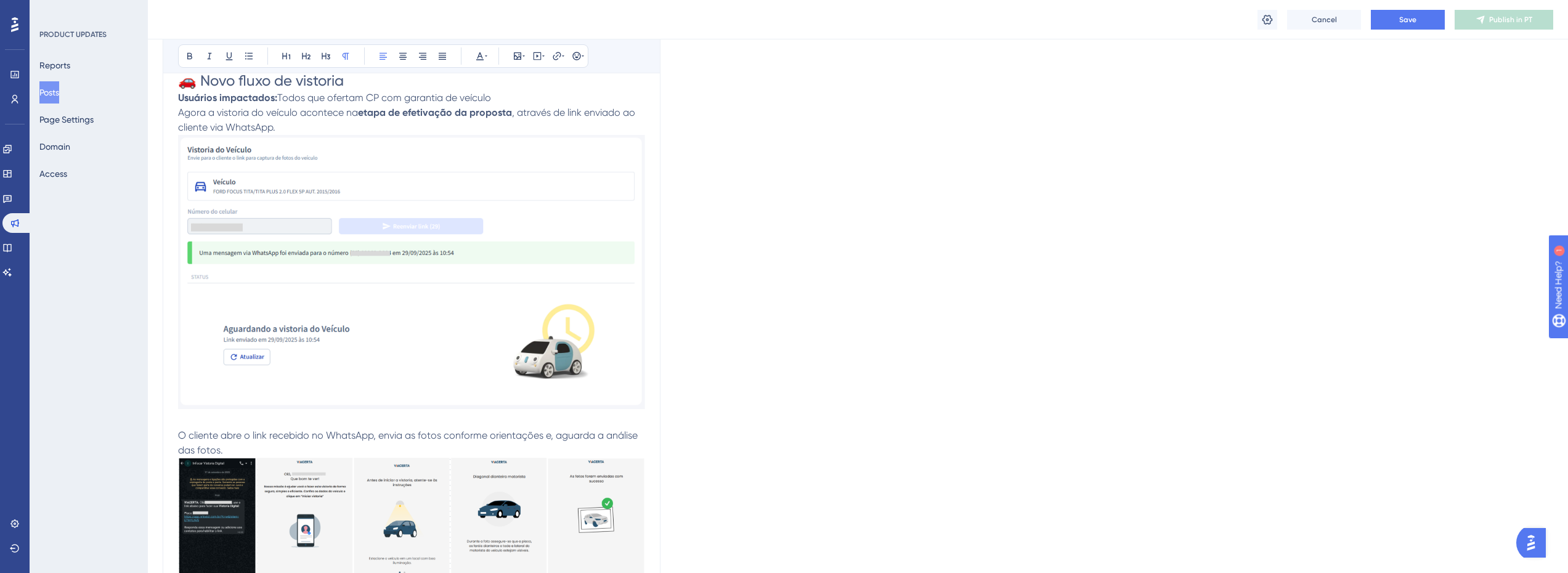
scroll to position [1354, 0]
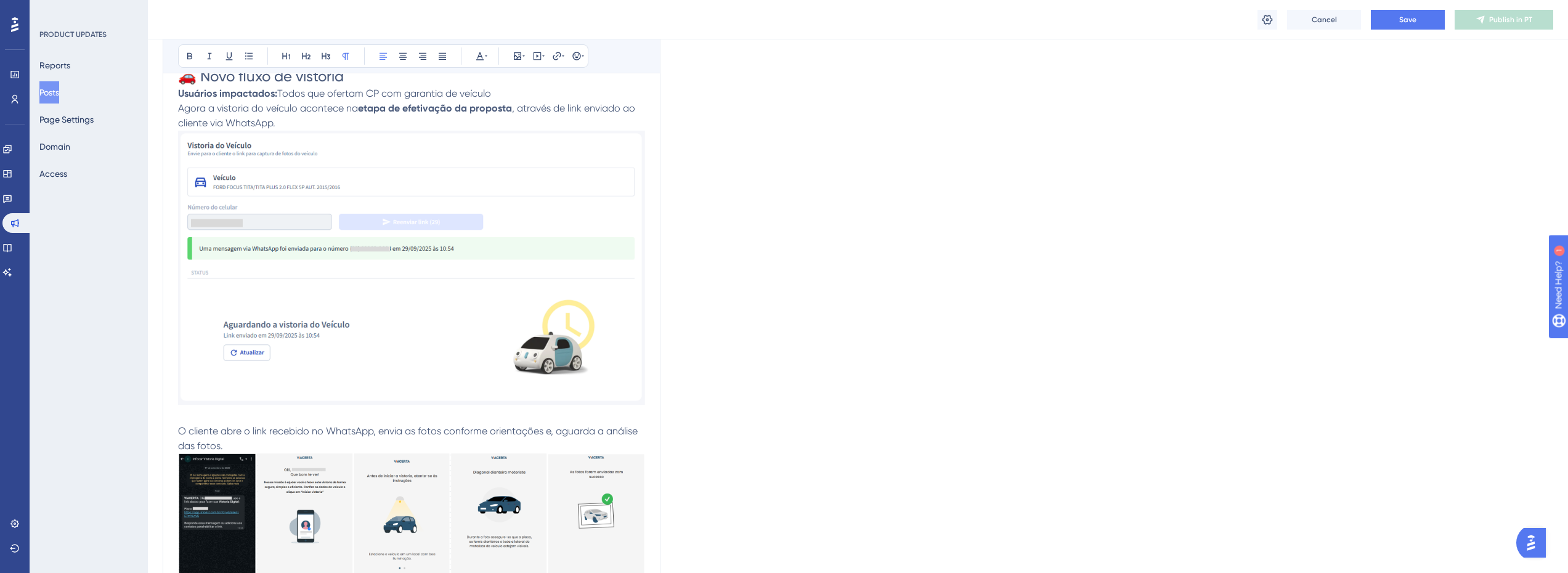
click at [324, 120] on p "Agora a vistoria do veículo acontece na etapa de efetivação da proposta , atrav…" at bounding box center [412, 116] width 467 height 29
drag, startPoint x: 387, startPoint y: 123, endPoint x: 560, endPoint y: 52, distance: 187.0
click at [560, 52] on icon at bounding box center [556, 55] width 10 height 10
type input "[URL][DOMAIN_NAME]"
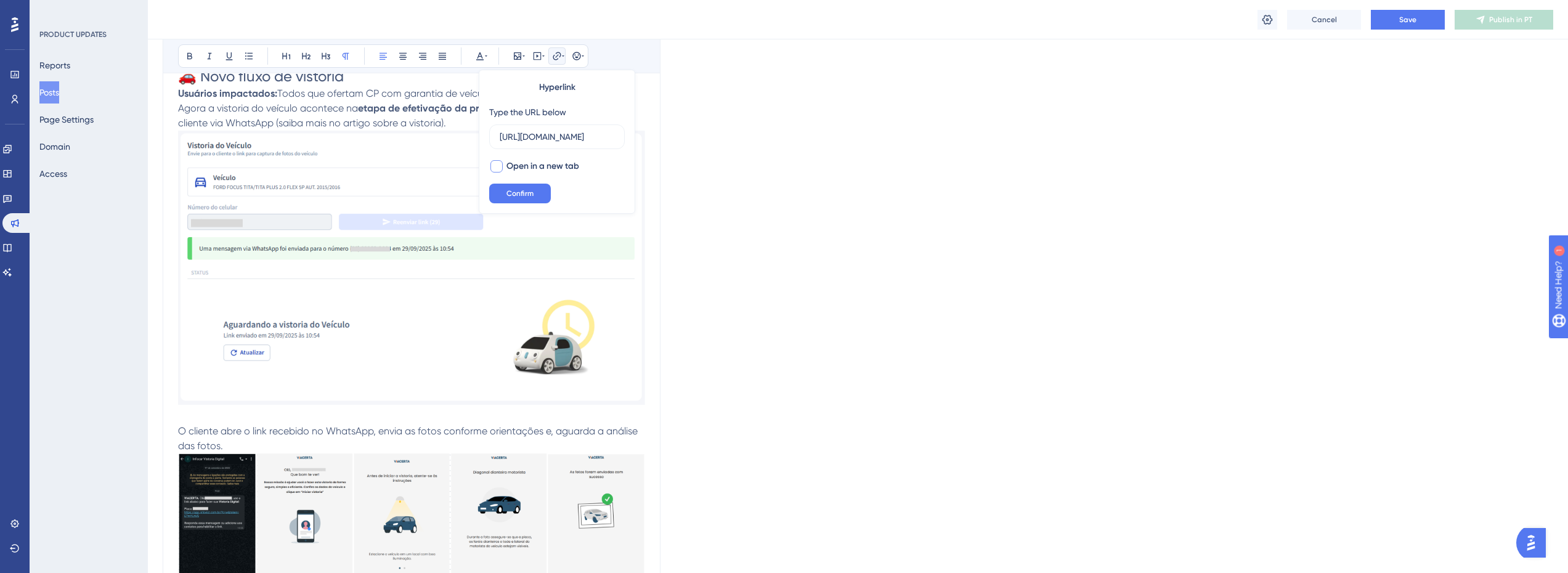
click at [542, 161] on span "Open in a new tab" at bounding box center [543, 166] width 73 height 15
checkbox input "true"
click at [524, 189] on span "Confirm" at bounding box center [520, 193] width 27 height 10
click at [1405, 26] on button "Save" at bounding box center [1407, 19] width 74 height 20
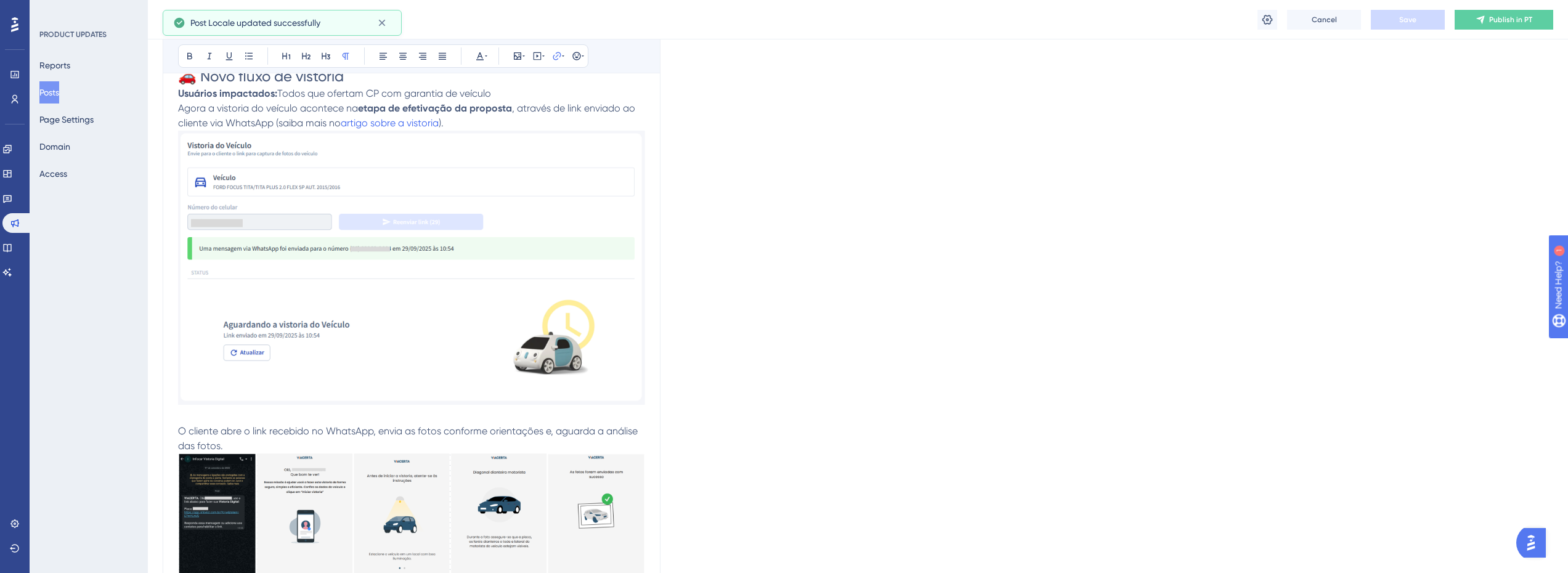
click at [477, 115] on p "Agora a vistoria do veículo acontece na etapa de efetivação da proposta , atrav…" at bounding box center [412, 116] width 467 height 29
click at [408, 128] on span "artigo sobre a vistoria" at bounding box center [389, 123] width 98 height 12
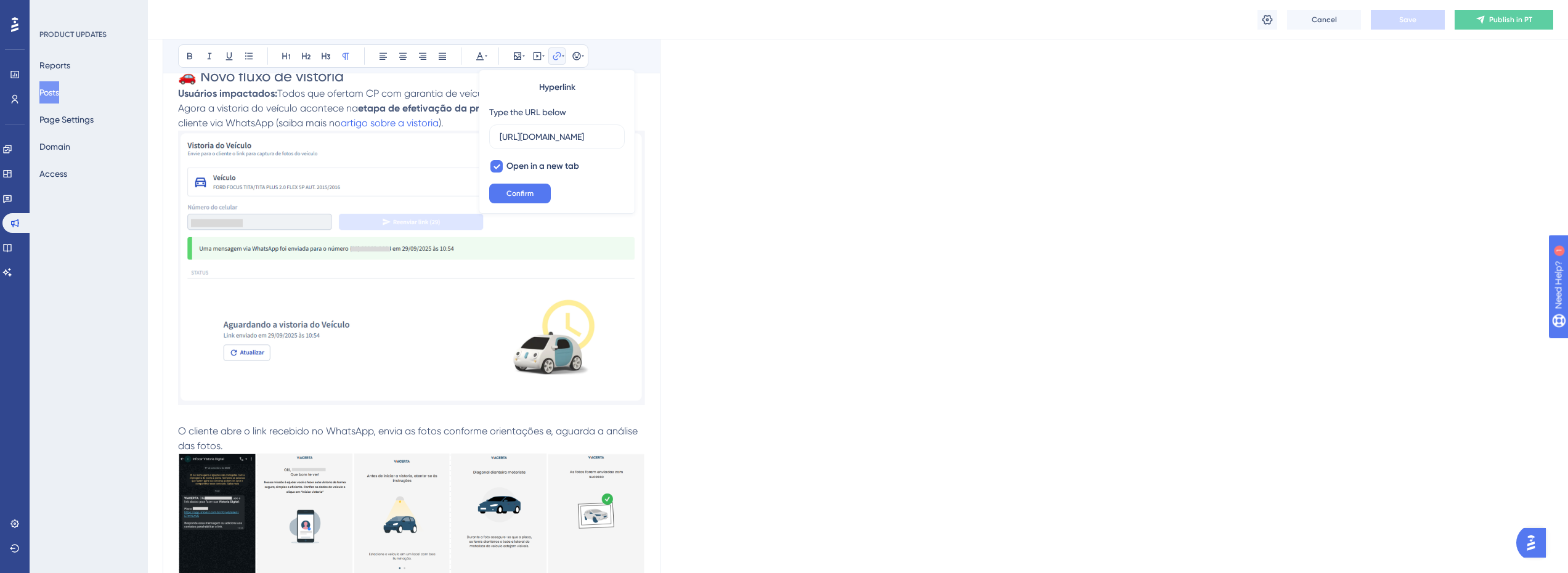
scroll to position [0, 216]
click at [470, 122] on p "Agora a vistoria do veículo acontece na etapa de efetivação da proposta , atrav…" at bounding box center [412, 116] width 467 height 29
click at [251, 444] on p "O cliente abre o link recebido no WhatsApp, envia as fotos conforme orientações…" at bounding box center [412, 518] width 467 height 189
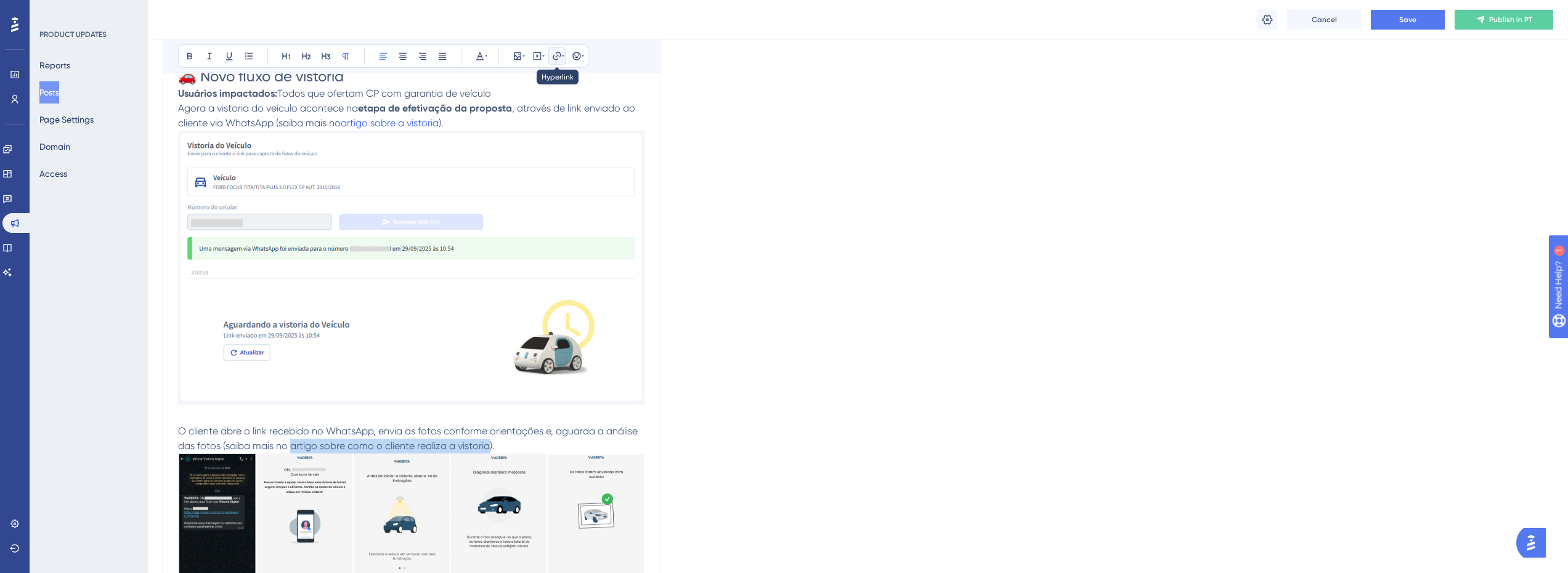
drag, startPoint x: 554, startPoint y: 60, endPoint x: 555, endPoint y: 67, distance: 7.1
click at [554, 60] on icon at bounding box center [556, 55] width 10 height 10
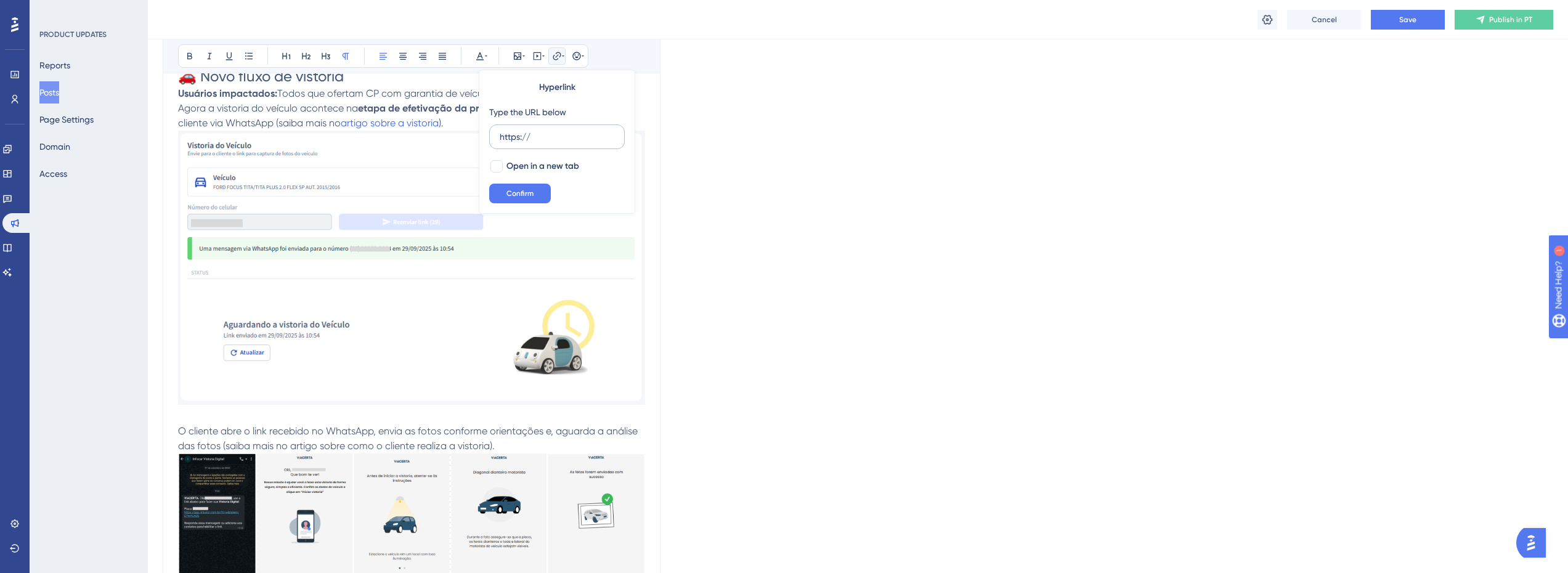
click at [545, 135] on input "https://" at bounding box center [557, 137] width 115 height 14
type input "[URL][DOMAIN_NAME]"
click at [547, 166] on span "Open in a new tab" at bounding box center [543, 166] width 73 height 15
checkbox input "true"
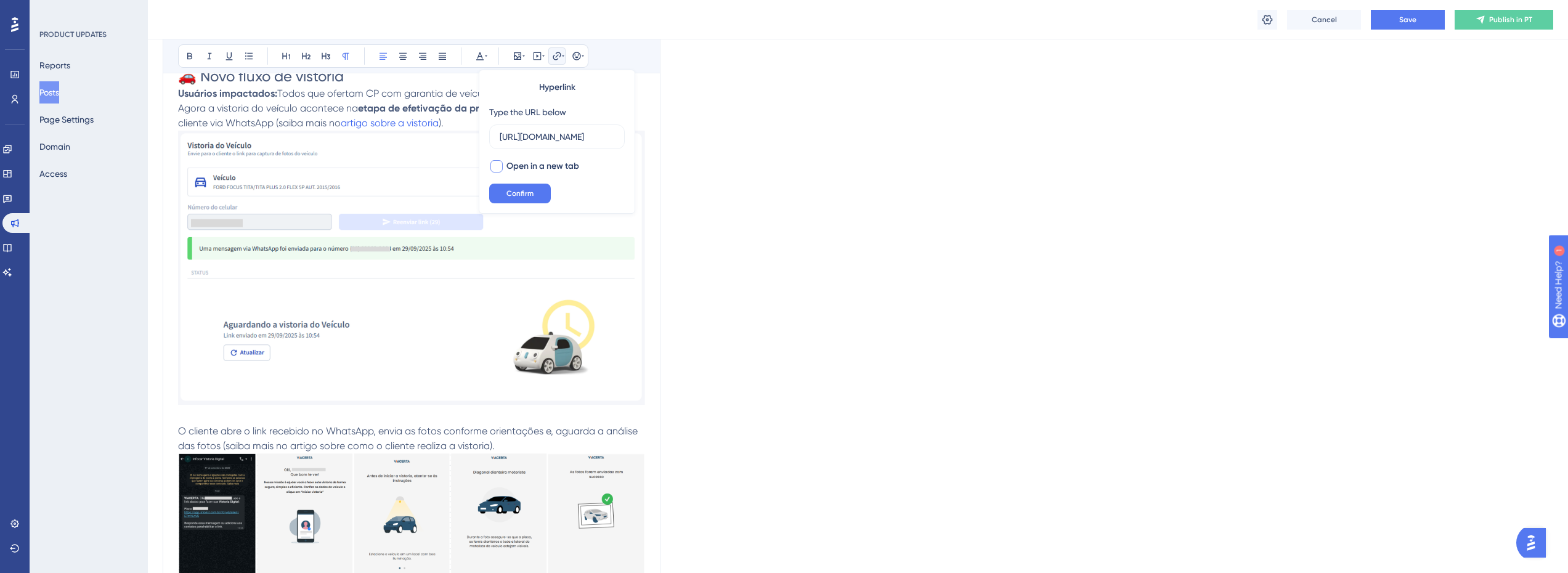
scroll to position [0, 0]
click at [535, 189] on button "Confirm" at bounding box center [520, 193] width 61 height 20
click at [408, 445] on span "artigo sobre como o cliente realiza a vistoria" at bounding box center [387, 446] width 200 height 12
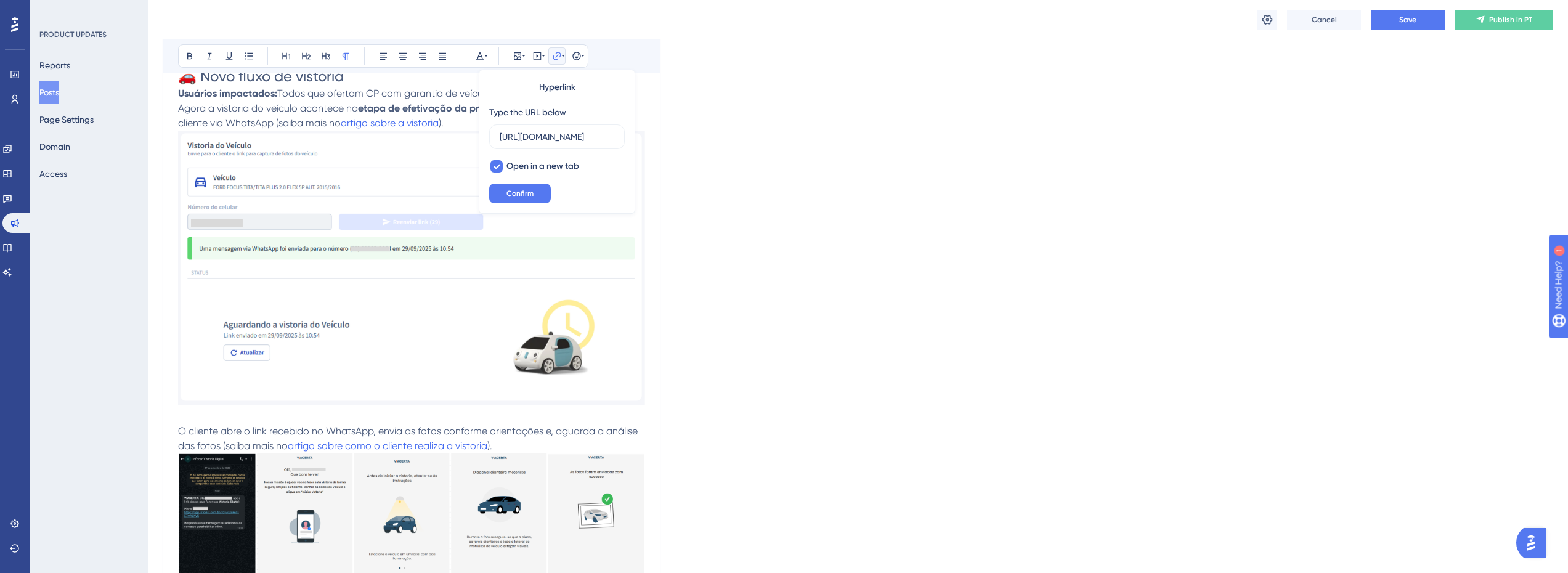
drag, startPoint x: 790, startPoint y: 242, endPoint x: 642, endPoint y: 394, distance: 212.2
click at [543, 449] on p "O cliente abre o link recebido no WhatsApp, envia as fotos conforme orientações…" at bounding box center [412, 518] width 467 height 189
click at [1398, 22] on button "Save" at bounding box center [1407, 19] width 74 height 20
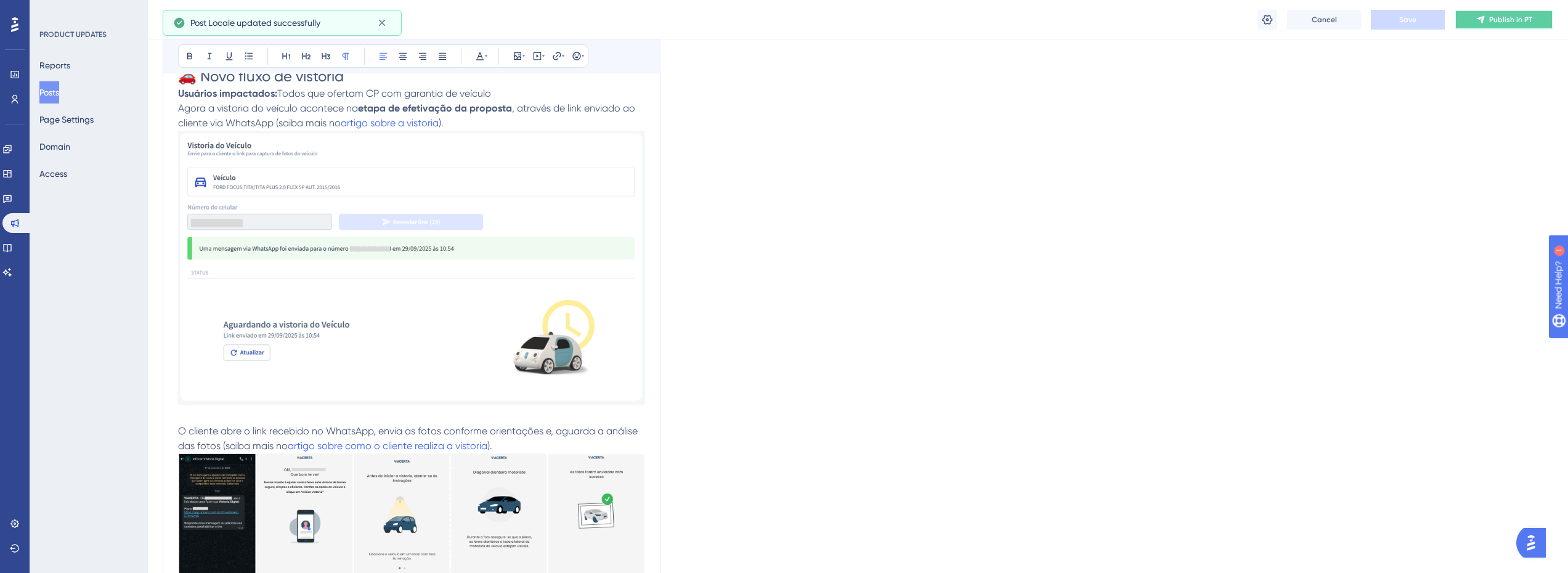
click at [1475, 15] on icon at bounding box center [1480, 19] width 10 height 10
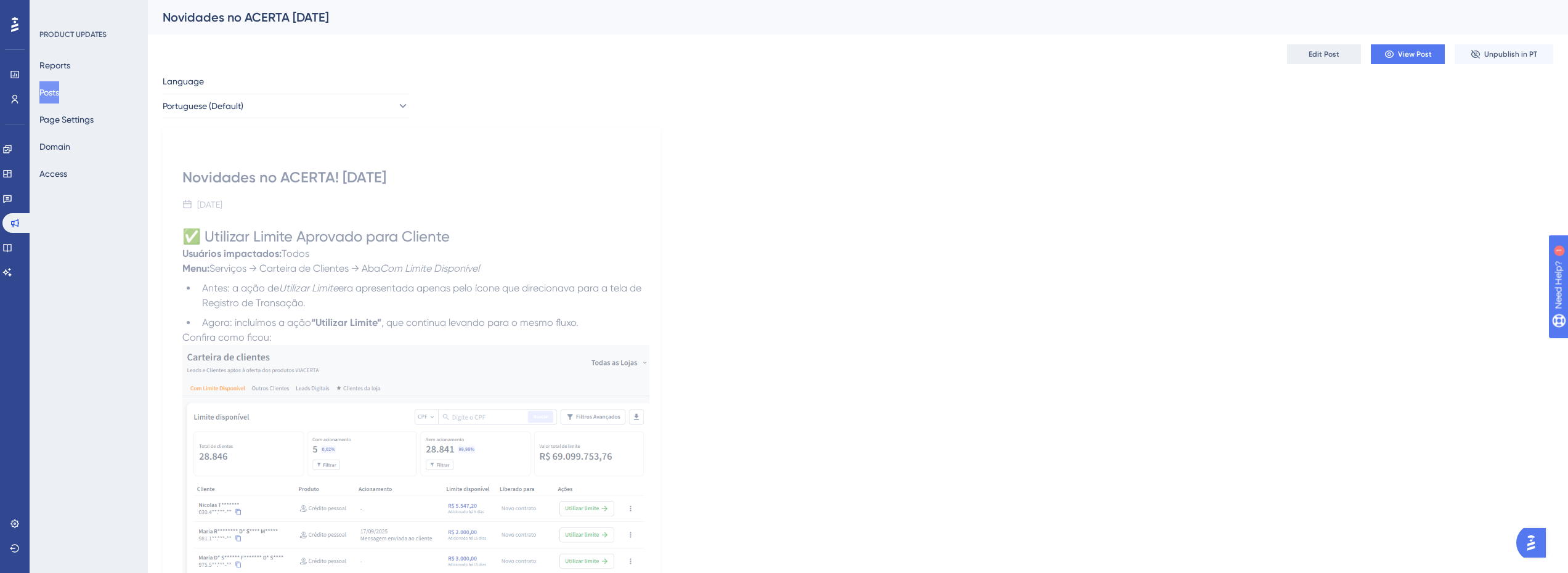
click at [1318, 60] on button "Edit Post" at bounding box center [1323, 54] width 74 height 20
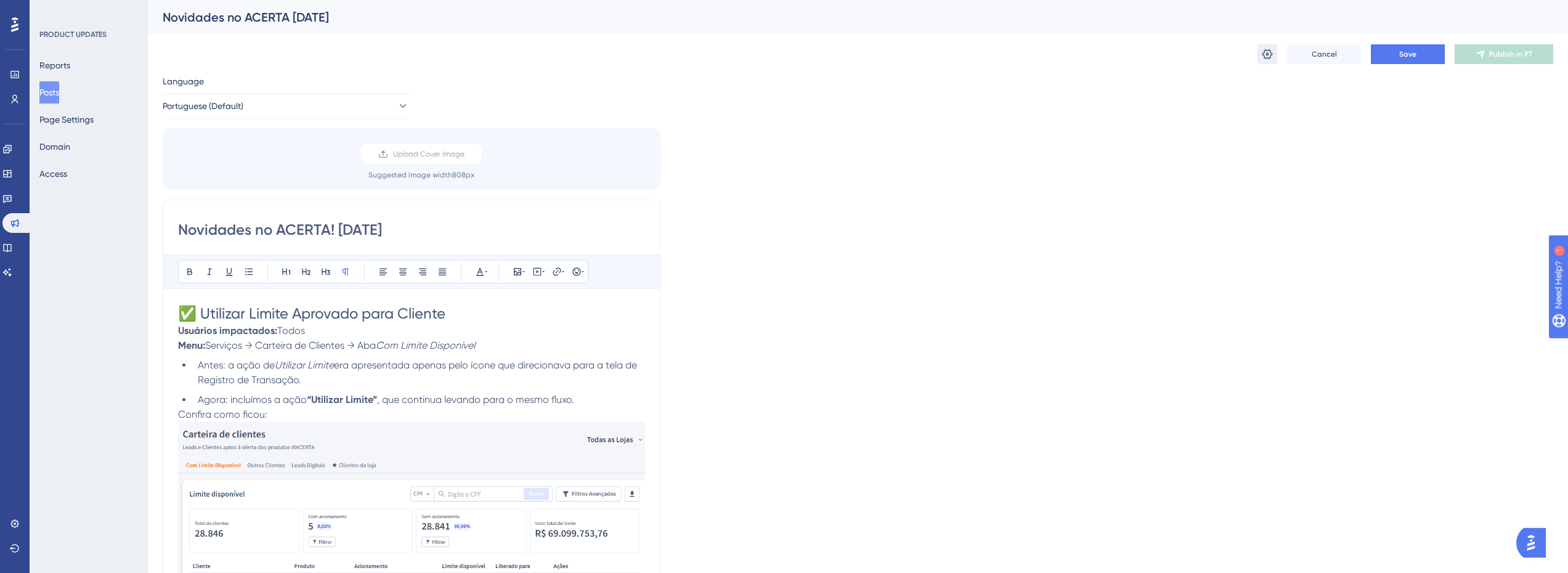
click at [1266, 59] on icon at bounding box center [1267, 54] width 12 height 12
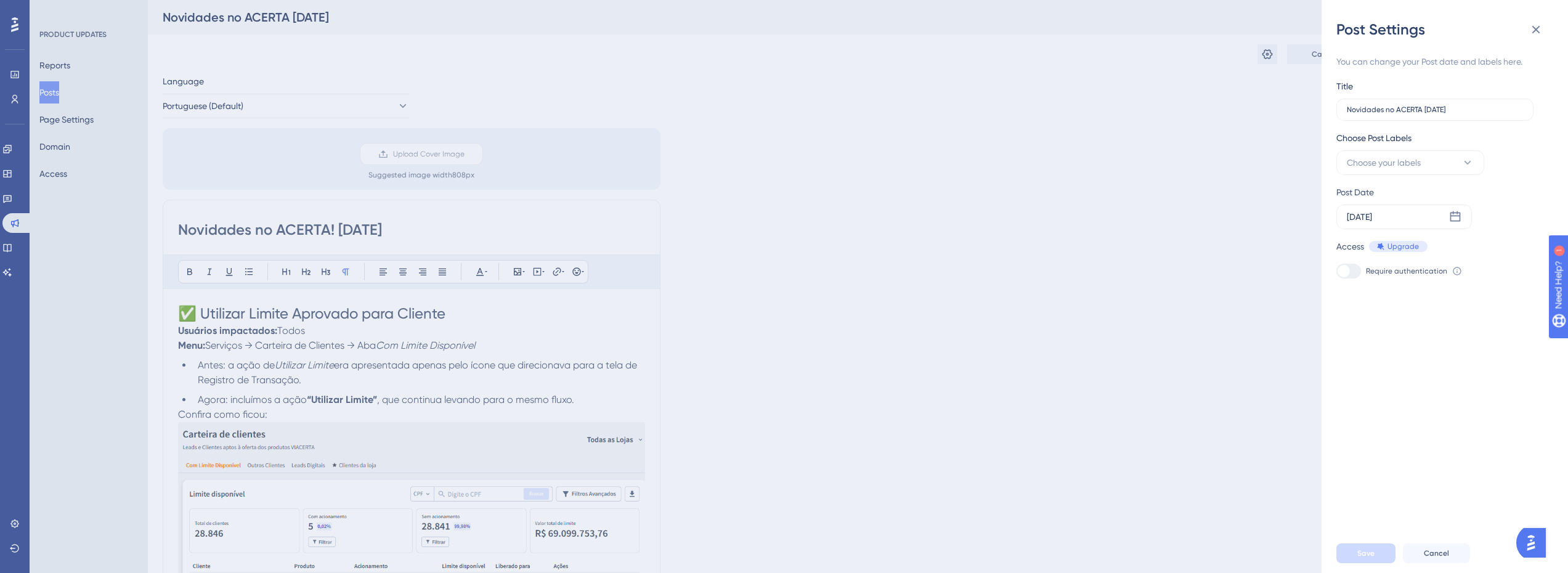
click at [1238, 192] on div "Post Settings You can change your Post date and labels here. Title Novidades no…" at bounding box center [784, 286] width 1568 height 573
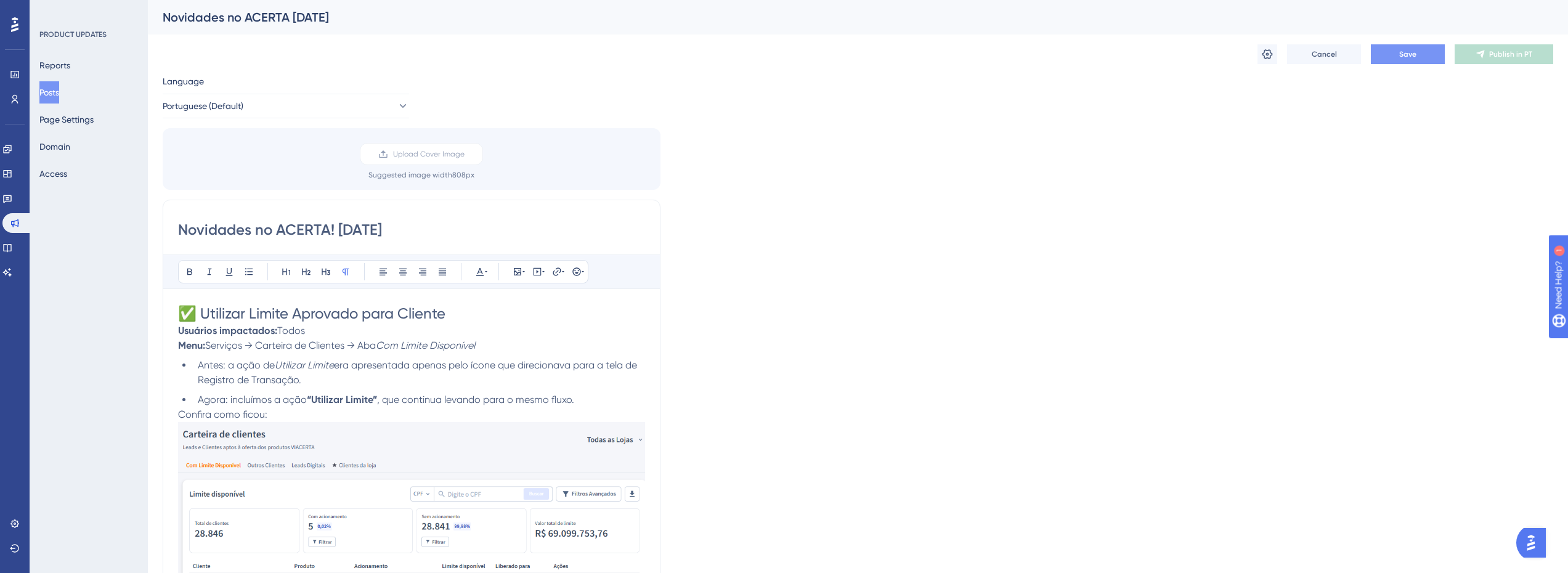
click at [1398, 51] on button "Save" at bounding box center [1407, 54] width 74 height 20
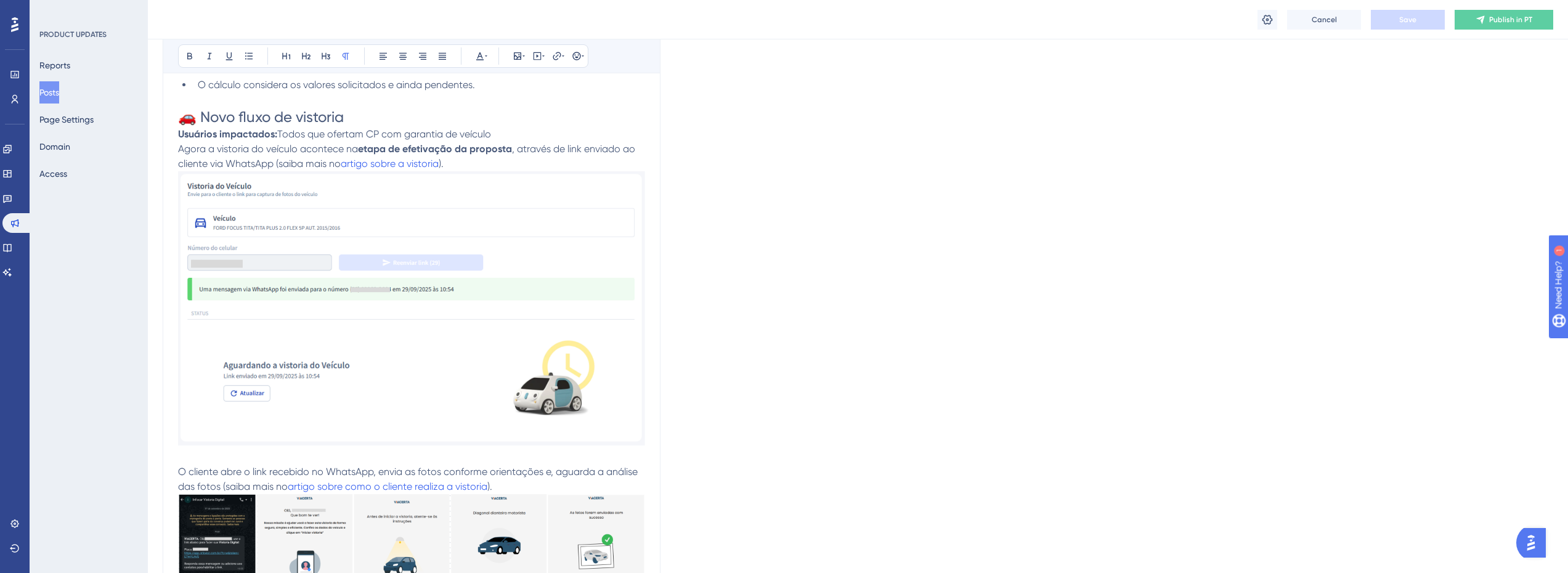
scroll to position [1293, 0]
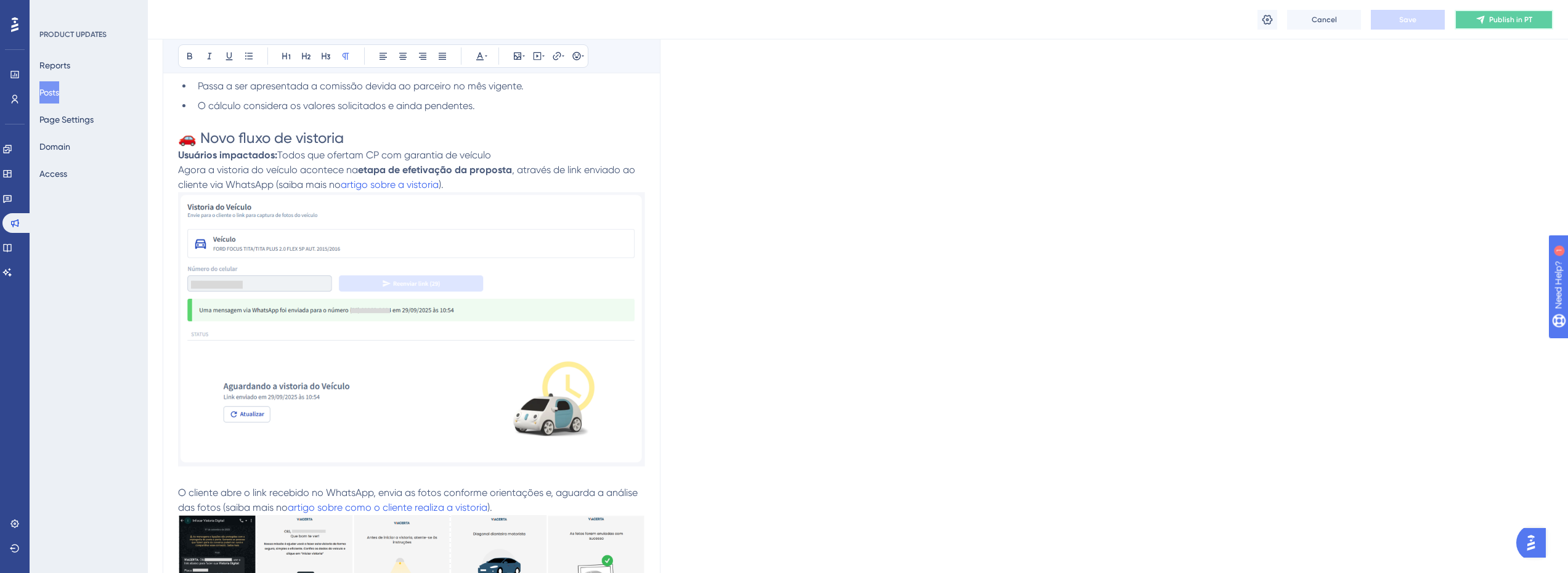
click at [1480, 24] on button "Publish in PT" at bounding box center [1504, 19] width 99 height 20
